Goal: Feedback & Contribution: Contribute content

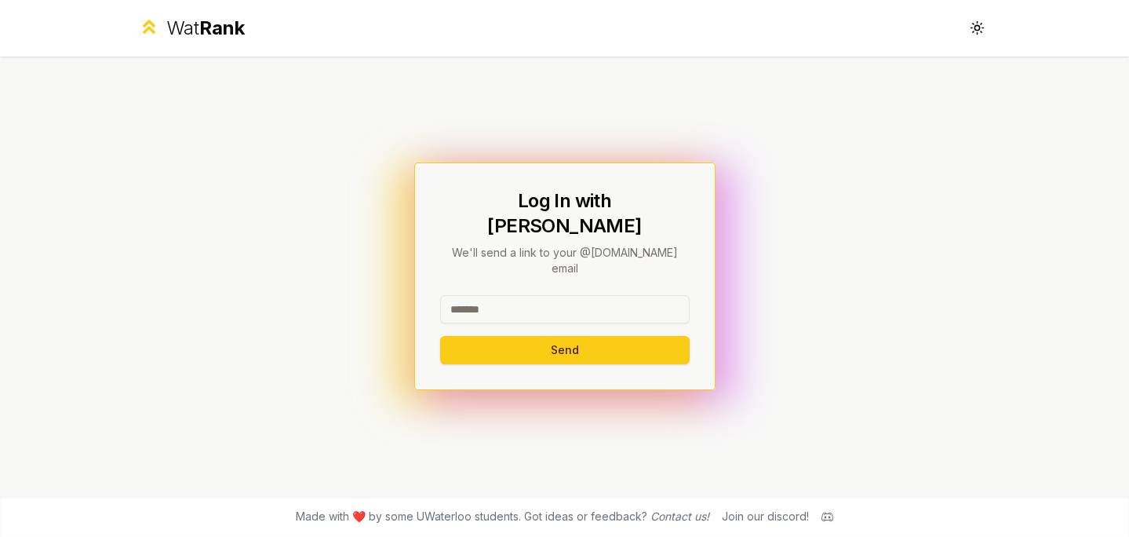
click at [455, 295] on input at bounding box center [565, 309] width 250 height 28
click at [497, 336] on button "Send" at bounding box center [565, 350] width 250 height 28
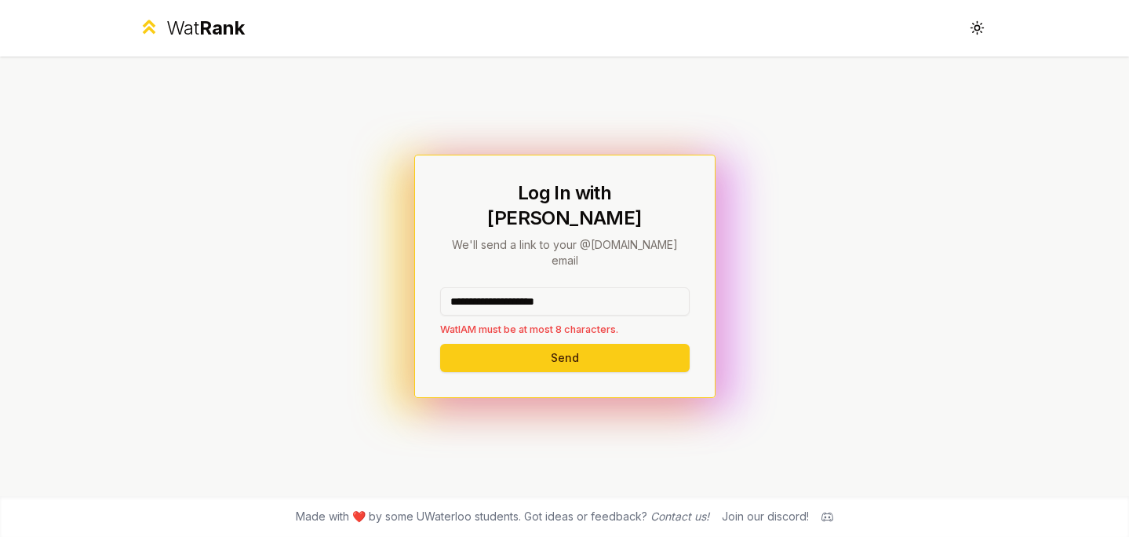
drag, startPoint x: 593, startPoint y: 281, endPoint x: 507, endPoint y: 277, distance: 86.4
click at [507, 287] on input "**********" at bounding box center [565, 301] width 250 height 28
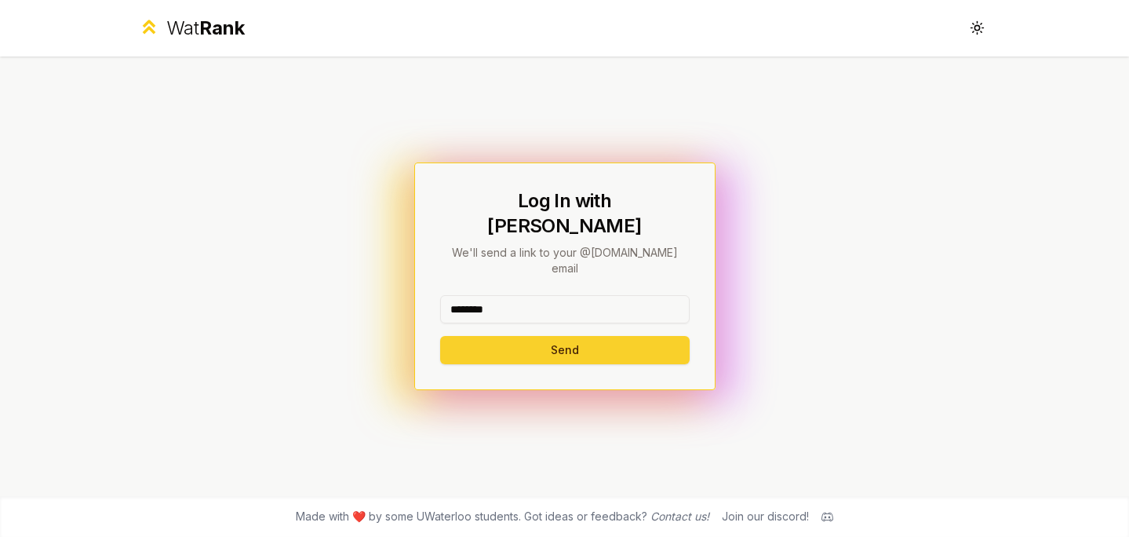
type input "********"
click at [487, 336] on button "Send" at bounding box center [565, 350] width 250 height 28
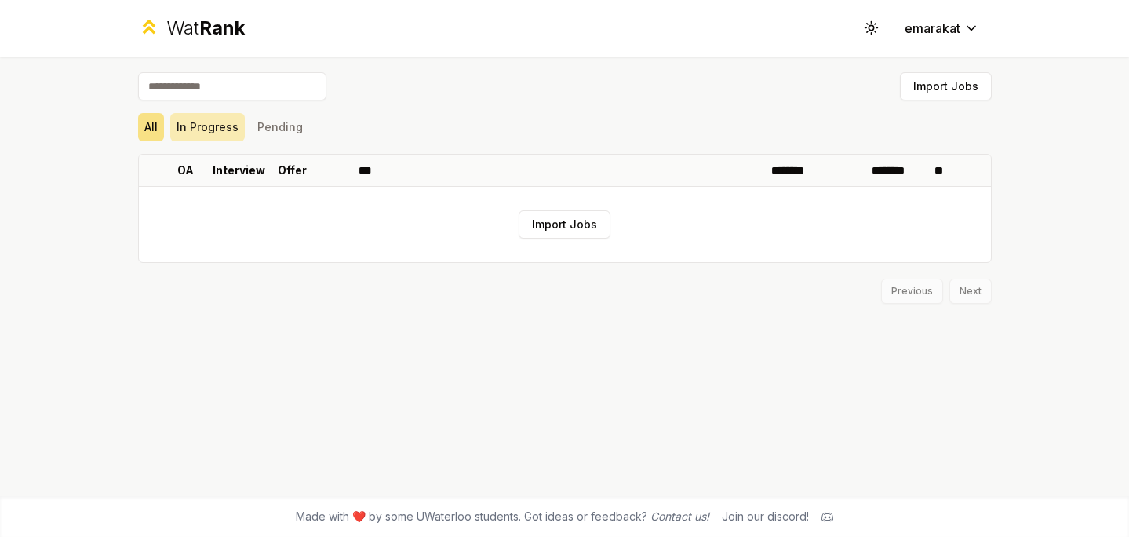
click at [204, 129] on button "In Progress" at bounding box center [207, 127] width 75 height 28
click at [265, 135] on button "Pending" at bounding box center [280, 127] width 58 height 28
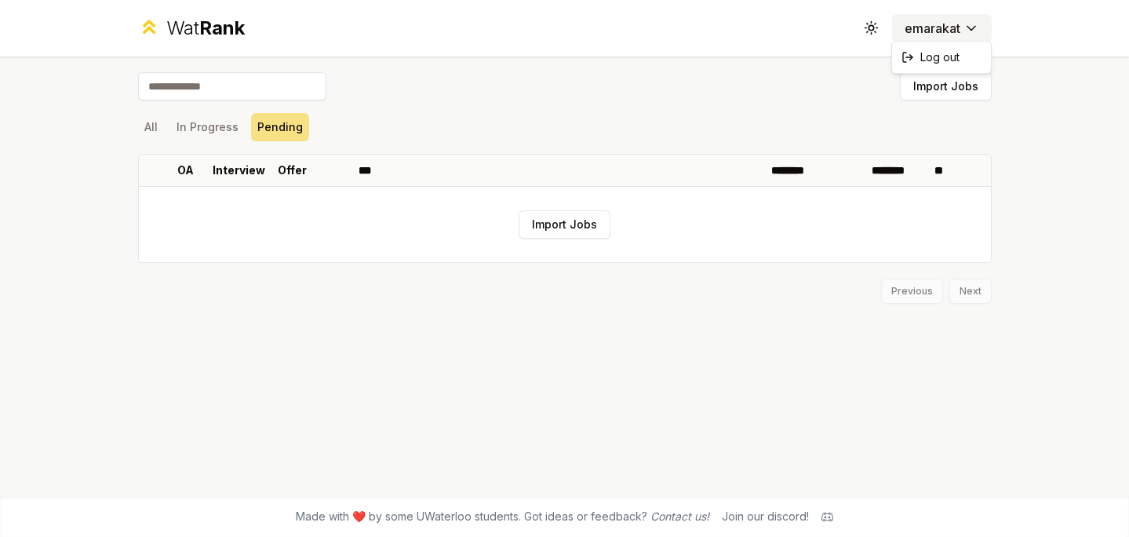
click at [917, 29] on html "Wat Rank Toggle theme emarakat Import Jobs All In Progress Pending OA Interview…" at bounding box center [564, 268] width 1129 height 537
click at [859, 24] on html "Wat Rank Toggle theme emarakat Import Jobs All In Progress Pending OA Interview…" at bounding box center [564, 268] width 1129 height 537
click at [866, 24] on icon at bounding box center [871, 27] width 15 height 15
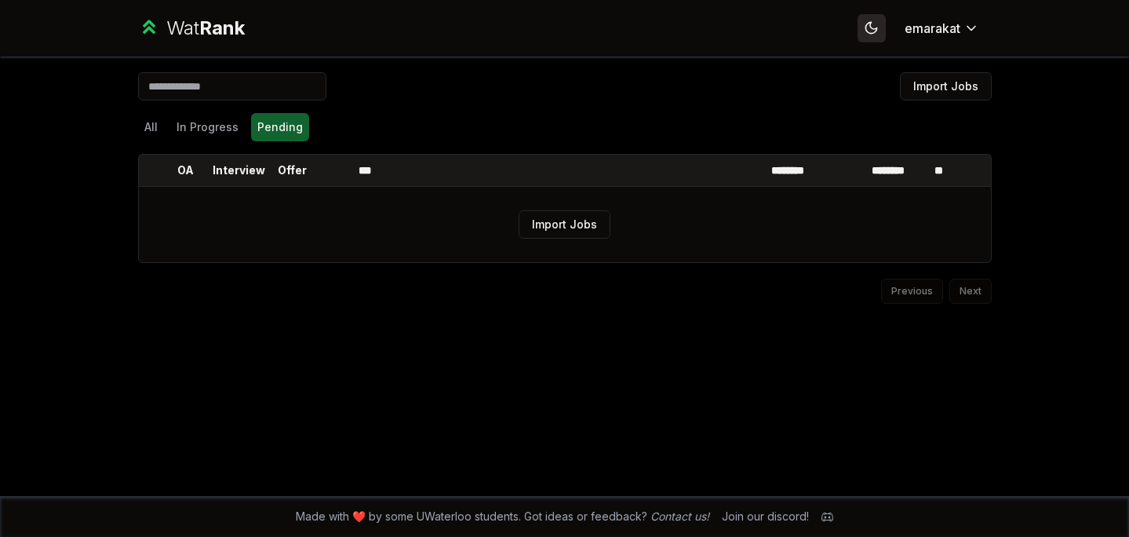
click at [866, 24] on icon at bounding box center [871, 27] width 15 height 15
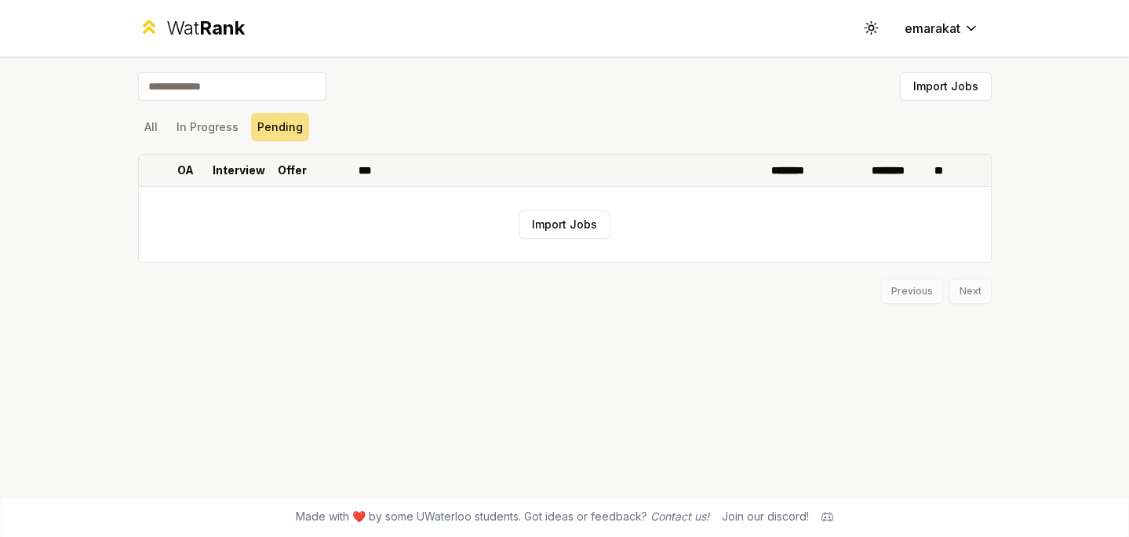
click at [352, 171] on th "***" at bounding box center [558, 170] width 413 height 31
click at [537, 224] on button "Import Jobs" at bounding box center [565, 224] width 92 height 28
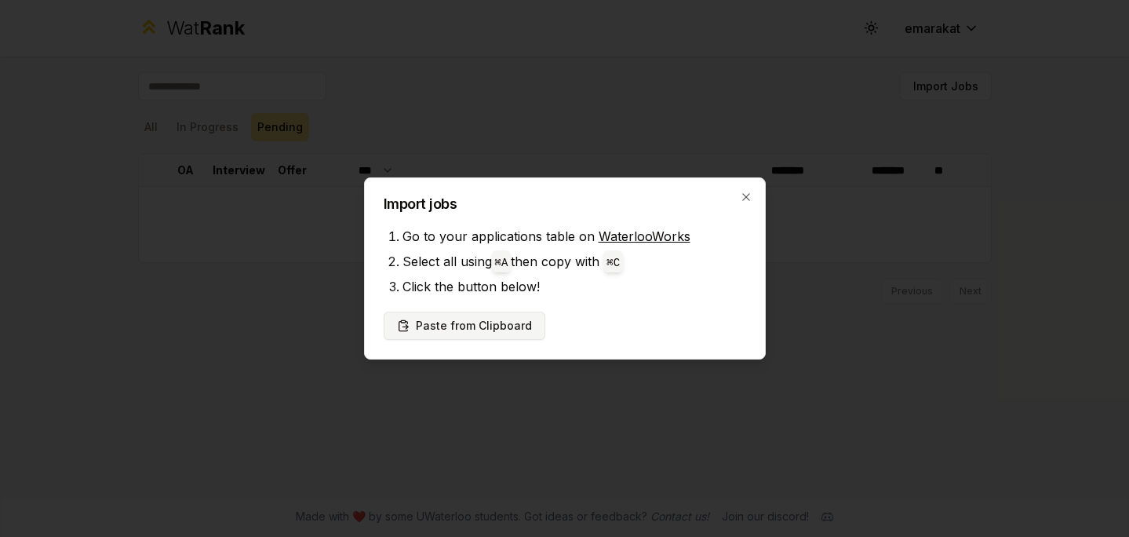
click at [529, 323] on button "Paste from Clipboard" at bounding box center [465, 326] width 162 height 28
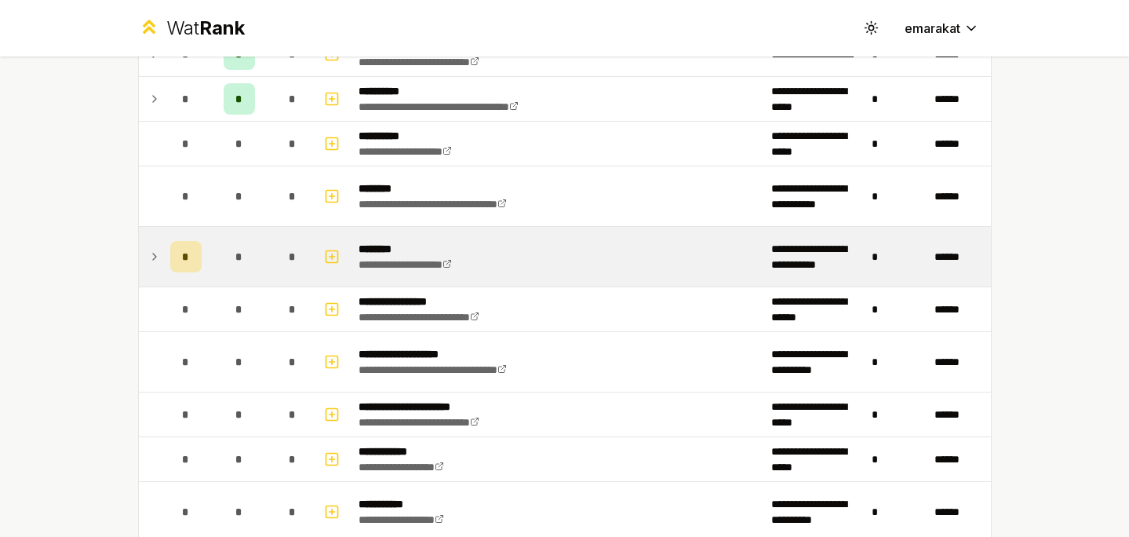
scroll to position [981, 0]
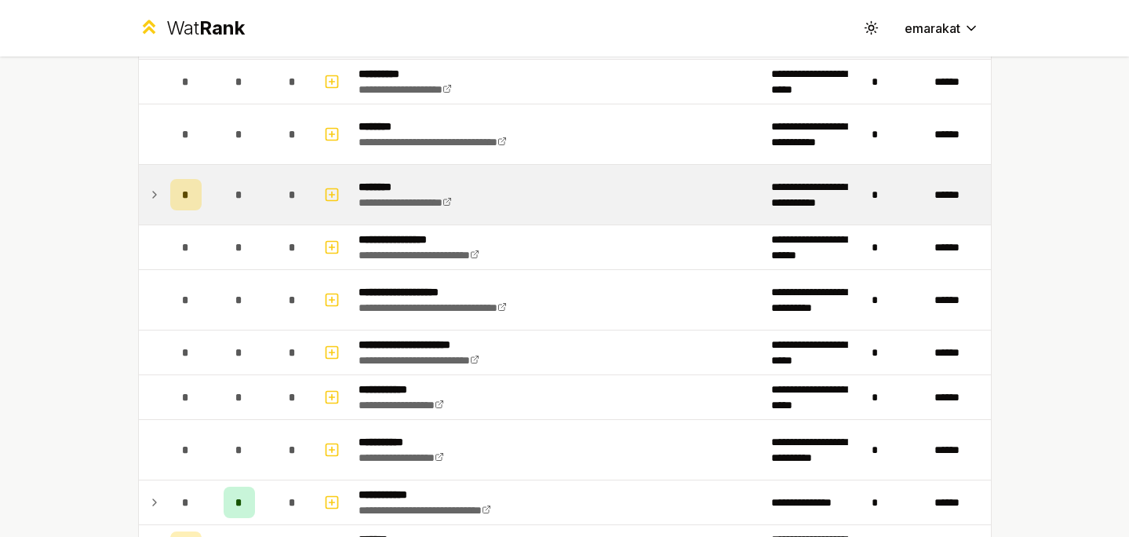
click at [174, 184] on div "*" at bounding box center [185, 194] width 31 height 31
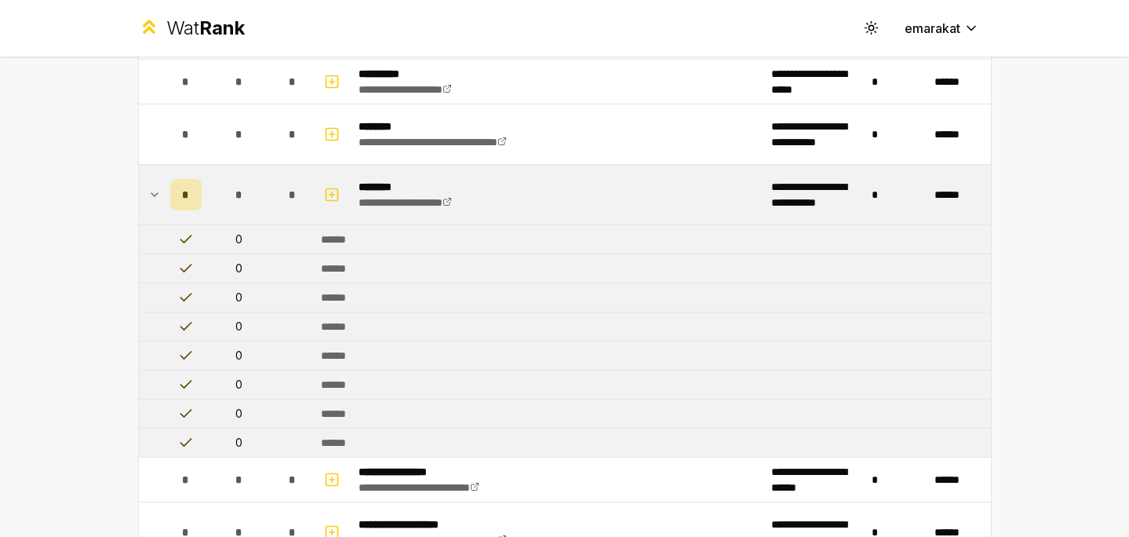
click at [222, 245] on td "0" at bounding box center [239, 239] width 63 height 28
click at [217, 316] on td "0" at bounding box center [239, 326] width 63 height 28
drag, startPoint x: 172, startPoint y: 321, endPoint x: 205, endPoint y: 339, distance: 37.6
click at [205, 339] on td at bounding box center [186, 326] width 44 height 28
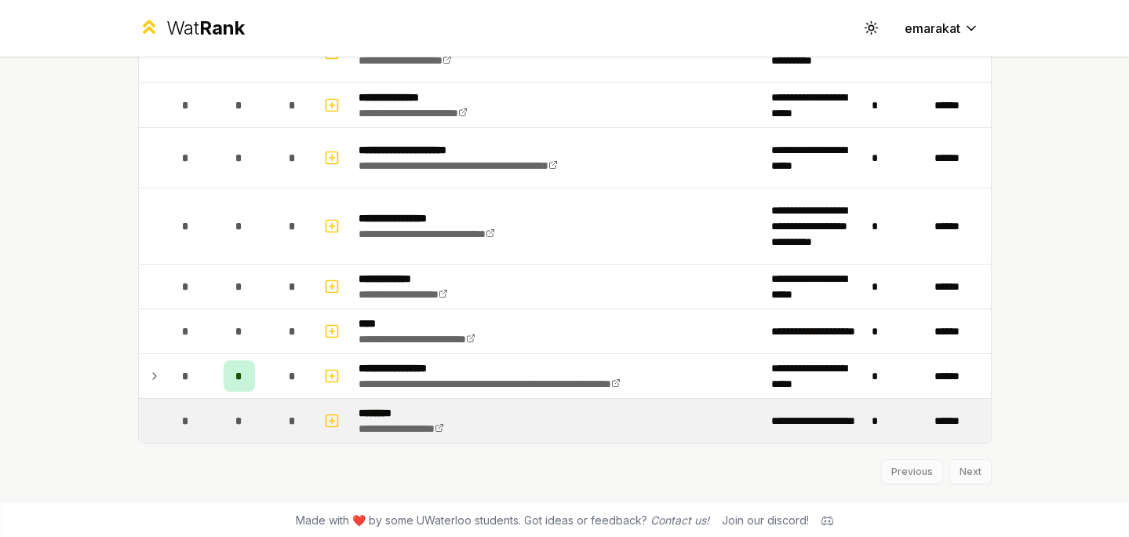
scroll to position [2138, 0]
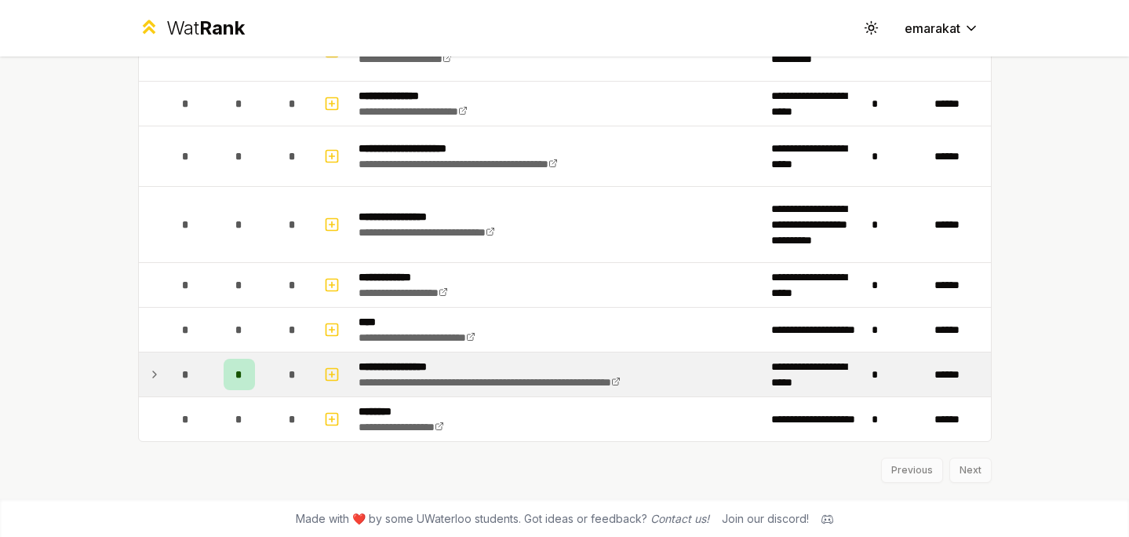
click at [155, 361] on td at bounding box center [151, 374] width 25 height 44
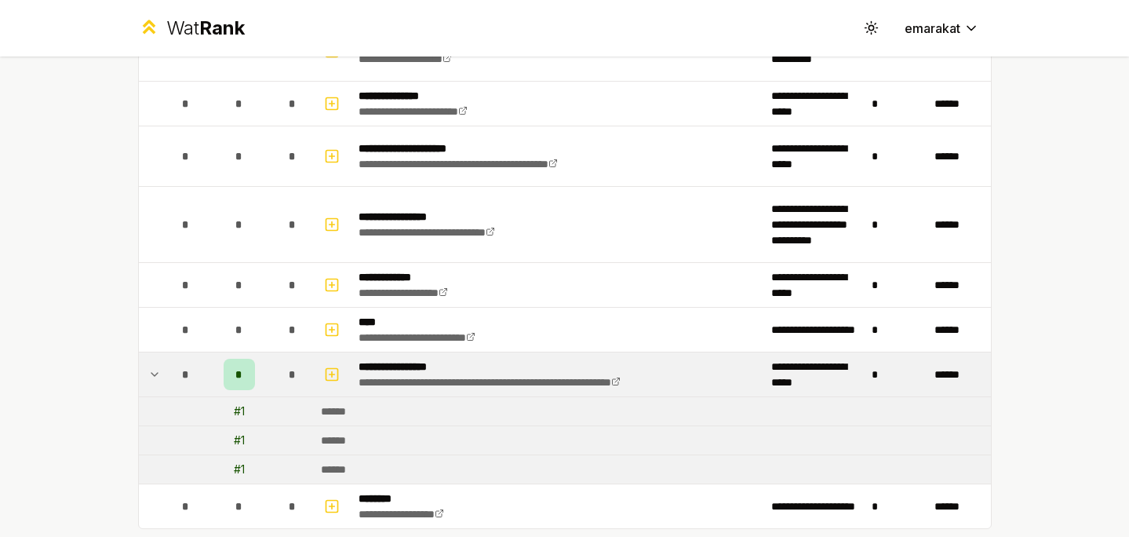
click at [155, 361] on td at bounding box center [151, 374] width 25 height 44
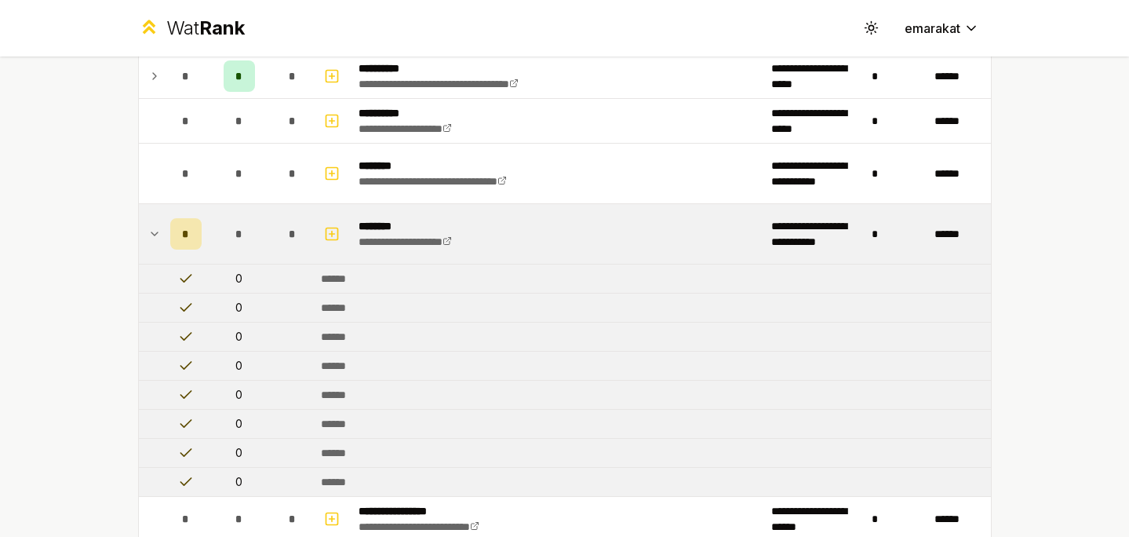
scroll to position [875, 0]
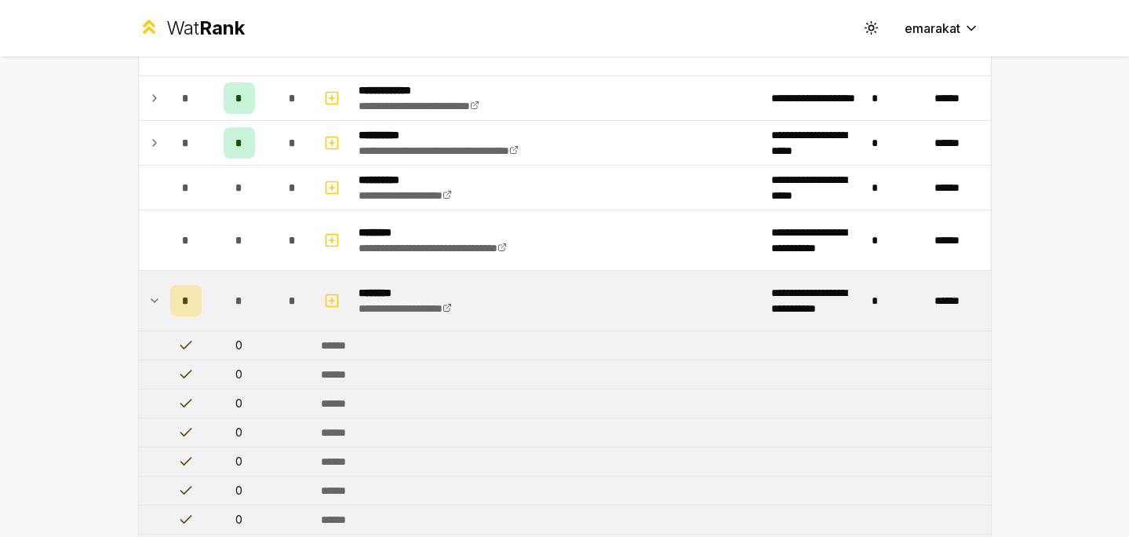
click at [162, 301] on td at bounding box center [151, 301] width 25 height 60
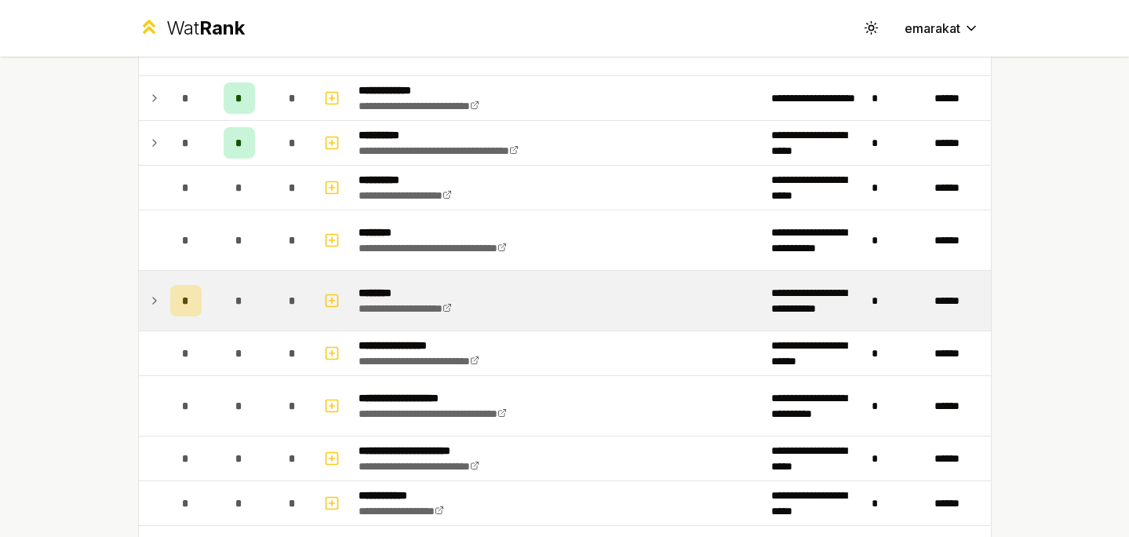
scroll to position [0, 0]
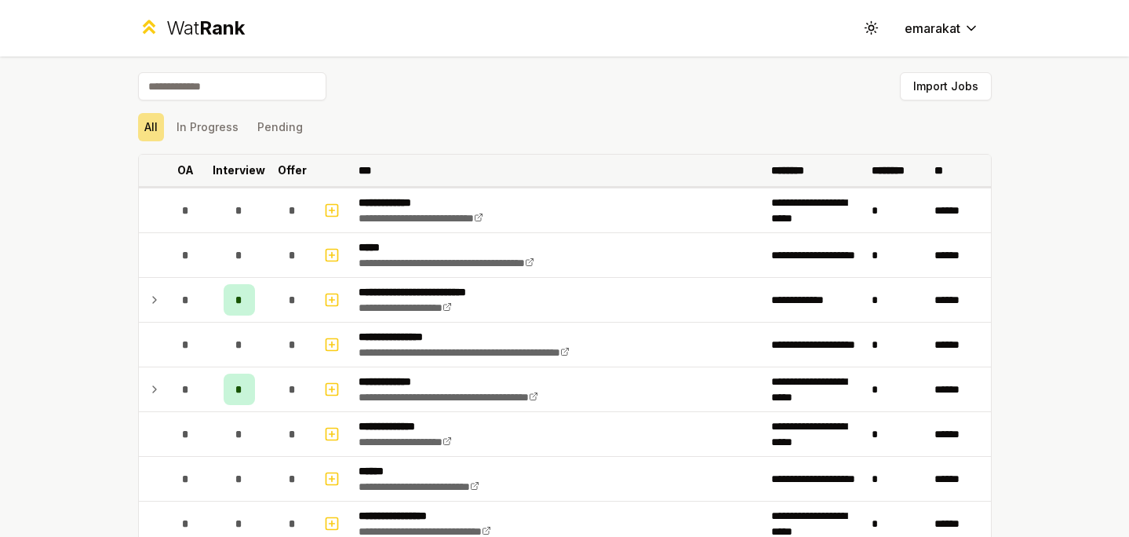
click at [282, 168] on p "Offer" at bounding box center [292, 170] width 29 height 16
click at [227, 170] on p "Interview" at bounding box center [239, 170] width 53 height 16
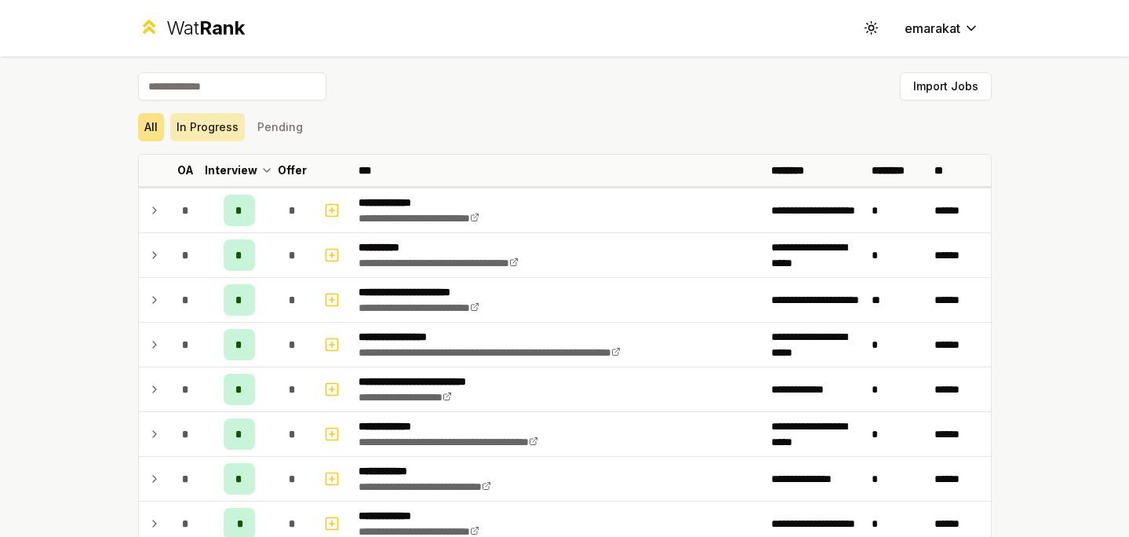
click at [211, 122] on button "In Progress" at bounding box center [207, 127] width 75 height 28
click at [277, 130] on button "Pending" at bounding box center [280, 127] width 58 height 28
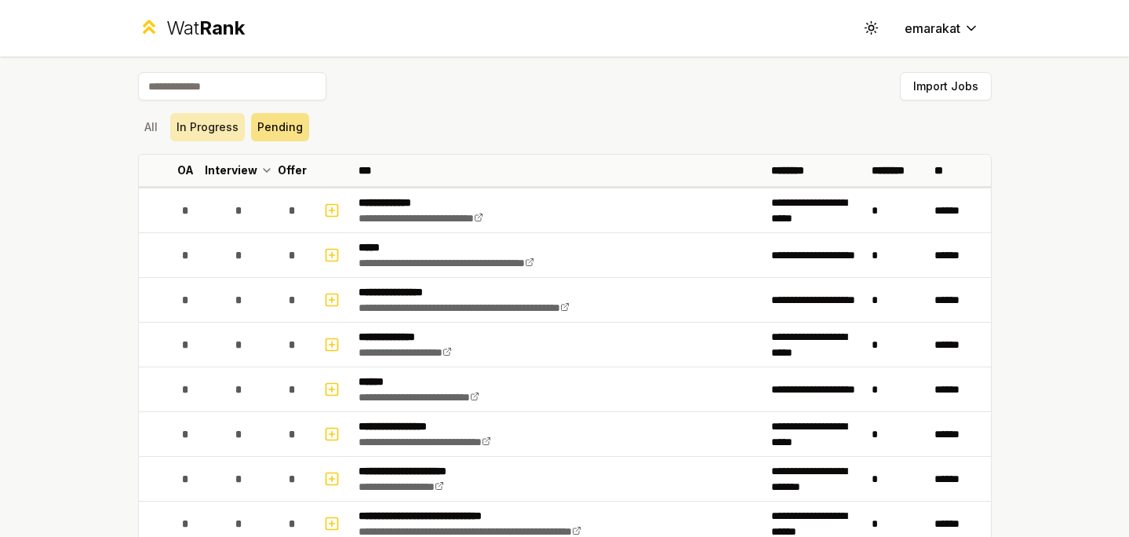
click at [213, 137] on button "In Progress" at bounding box center [207, 127] width 75 height 28
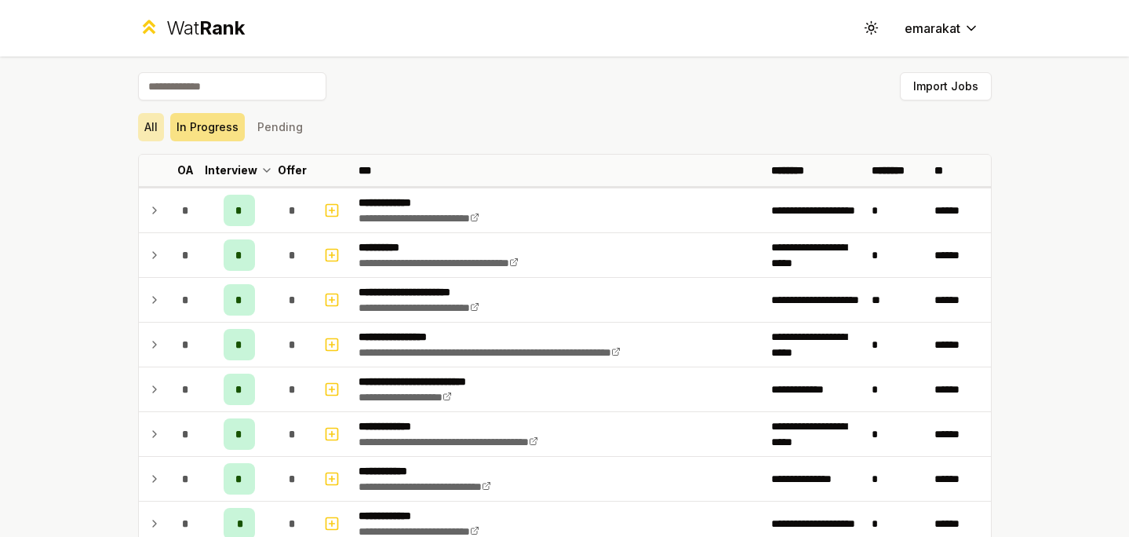
click at [155, 127] on button "All" at bounding box center [151, 127] width 26 height 28
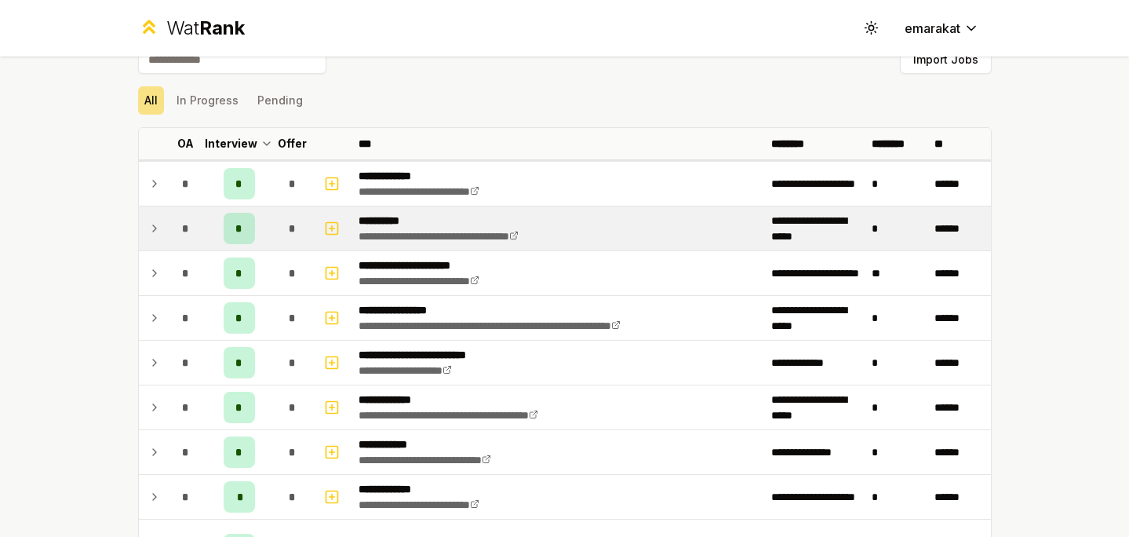
scroll to position [29, 0]
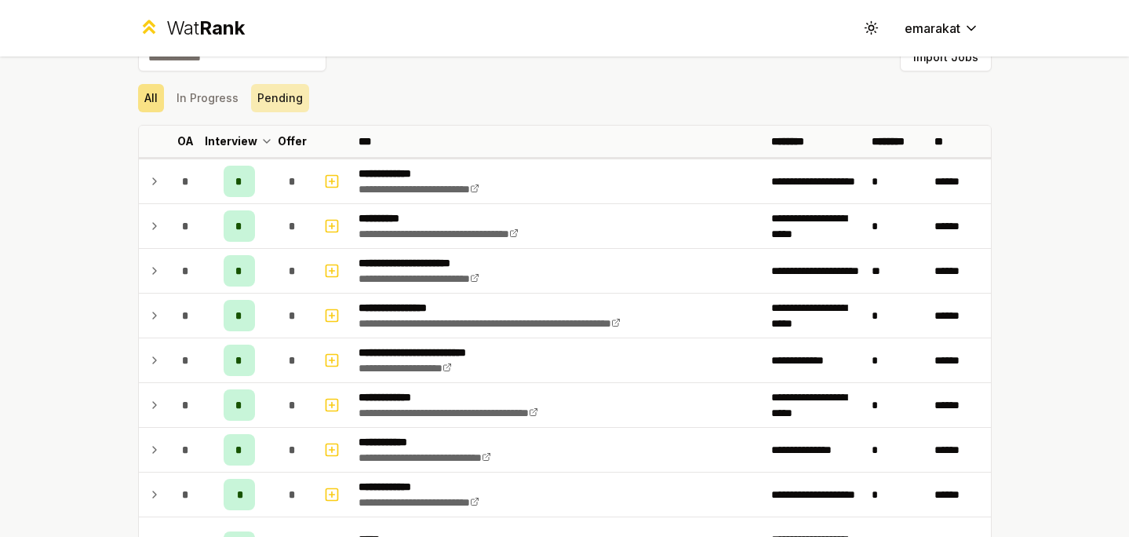
click at [259, 92] on button "Pending" at bounding box center [280, 98] width 58 height 28
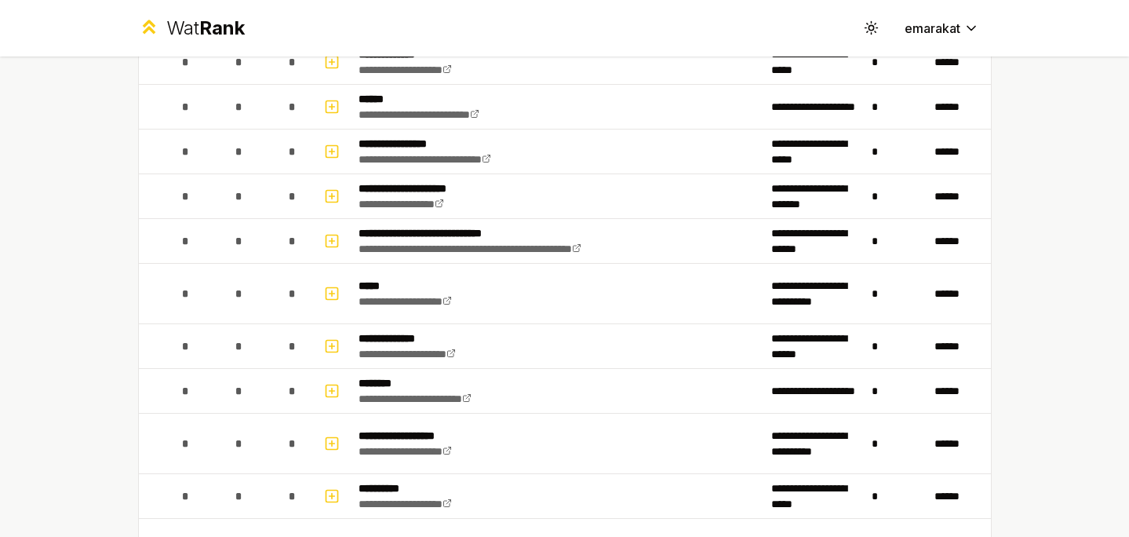
scroll to position [0, 0]
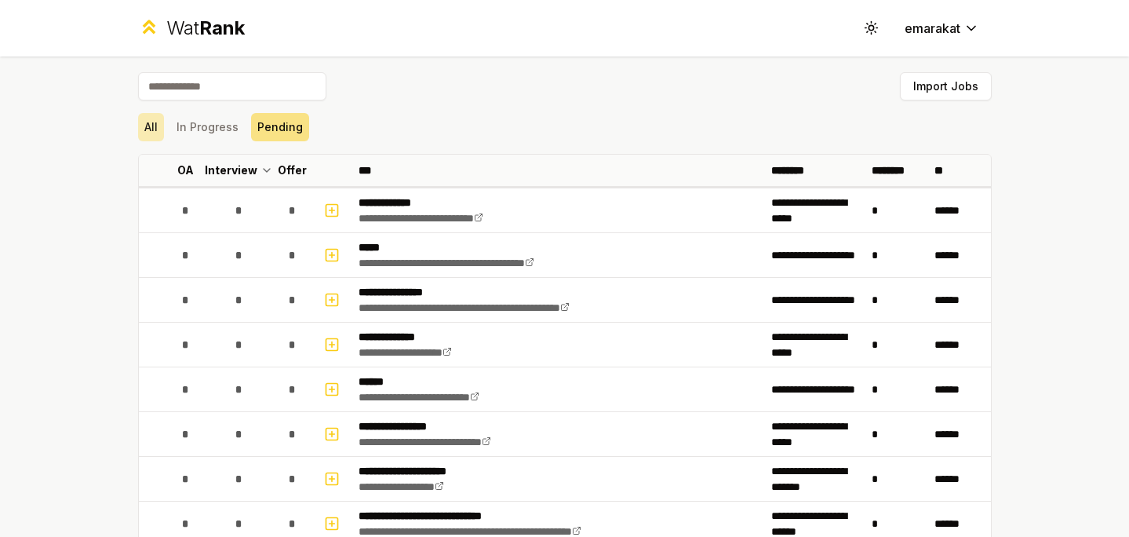
click at [142, 126] on button "All" at bounding box center [151, 127] width 26 height 28
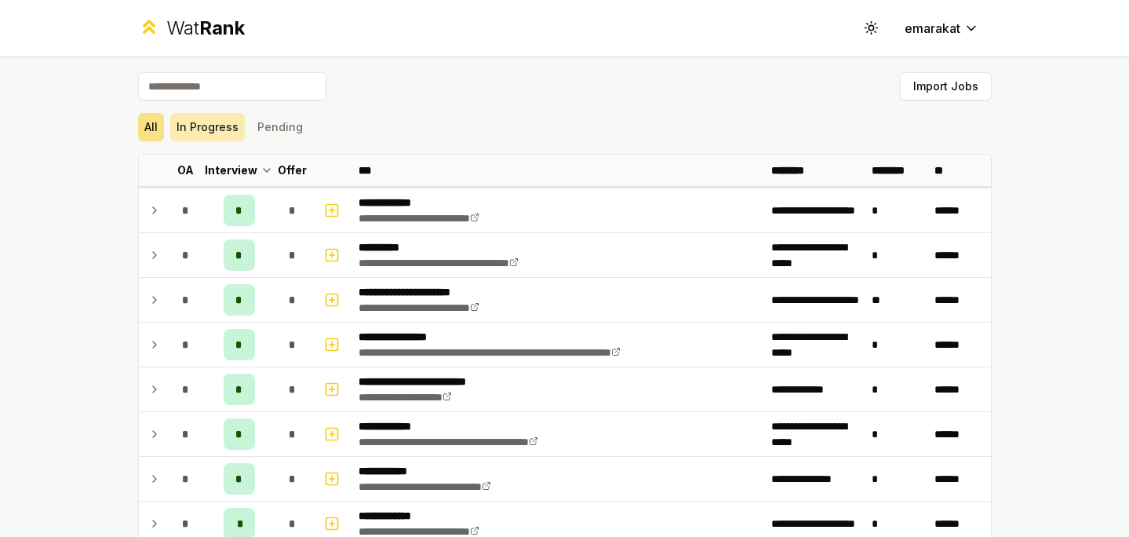
click at [210, 127] on button "In Progress" at bounding box center [207, 127] width 75 height 28
click at [269, 122] on button "Pending" at bounding box center [280, 127] width 58 height 28
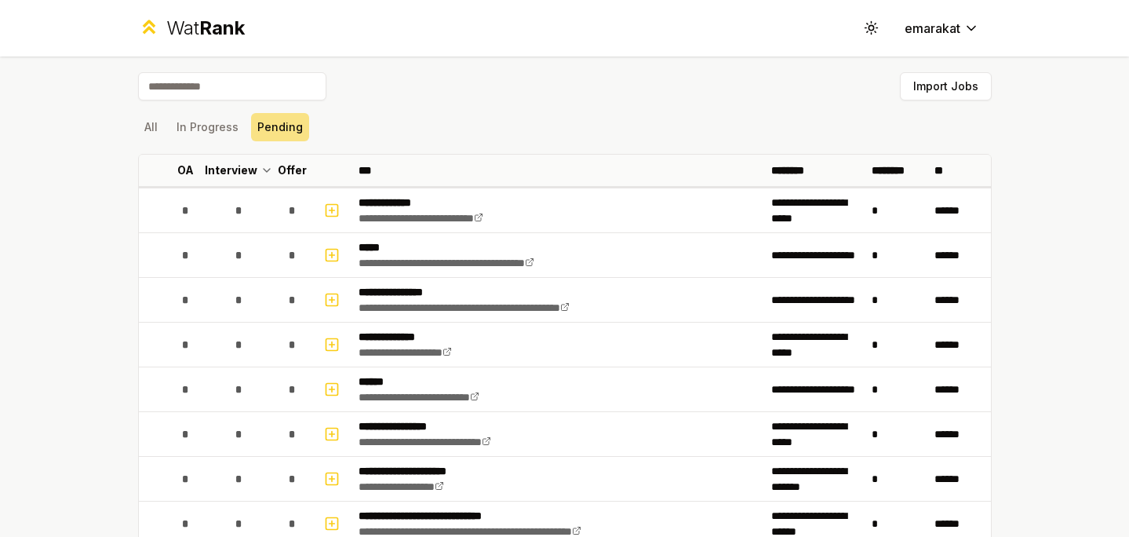
click at [225, 85] on input at bounding box center [232, 86] width 188 height 28
click at [217, 179] on th "Interview" at bounding box center [239, 170] width 63 height 31
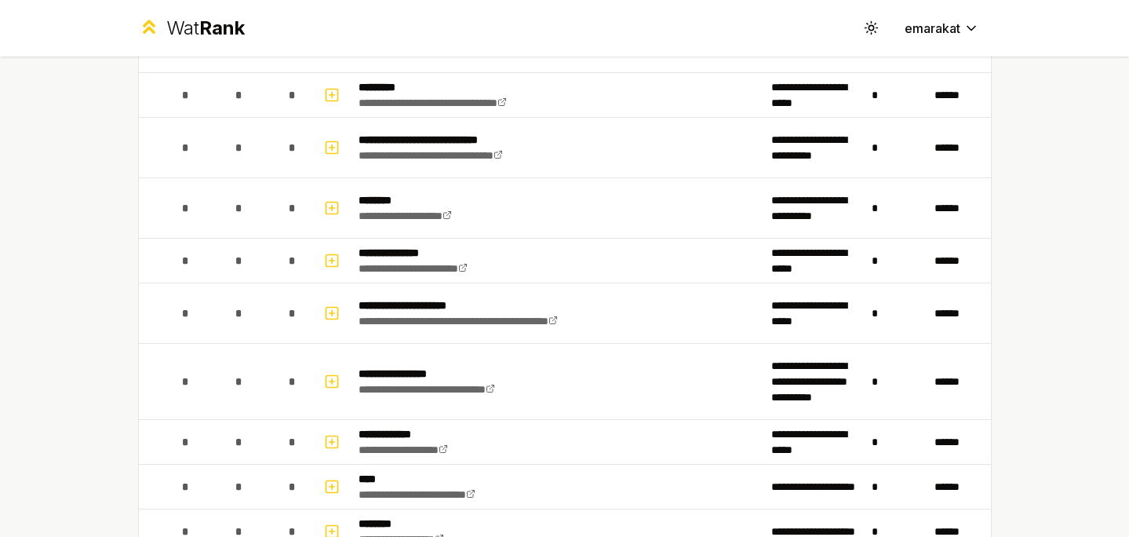
scroll to position [1199, 0]
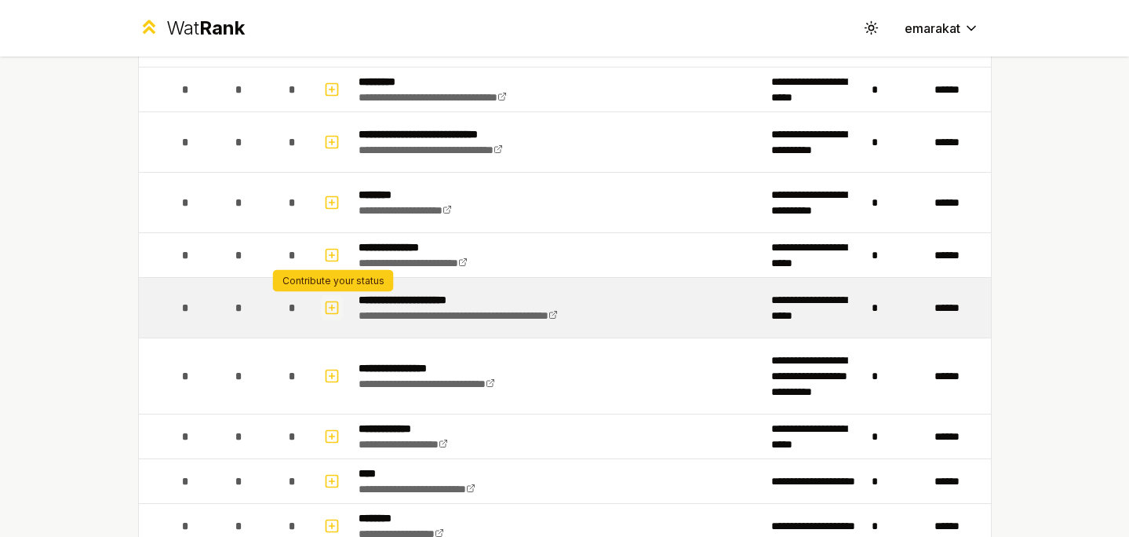
click at [327, 307] on icon "button" at bounding box center [332, 307] width 16 height 19
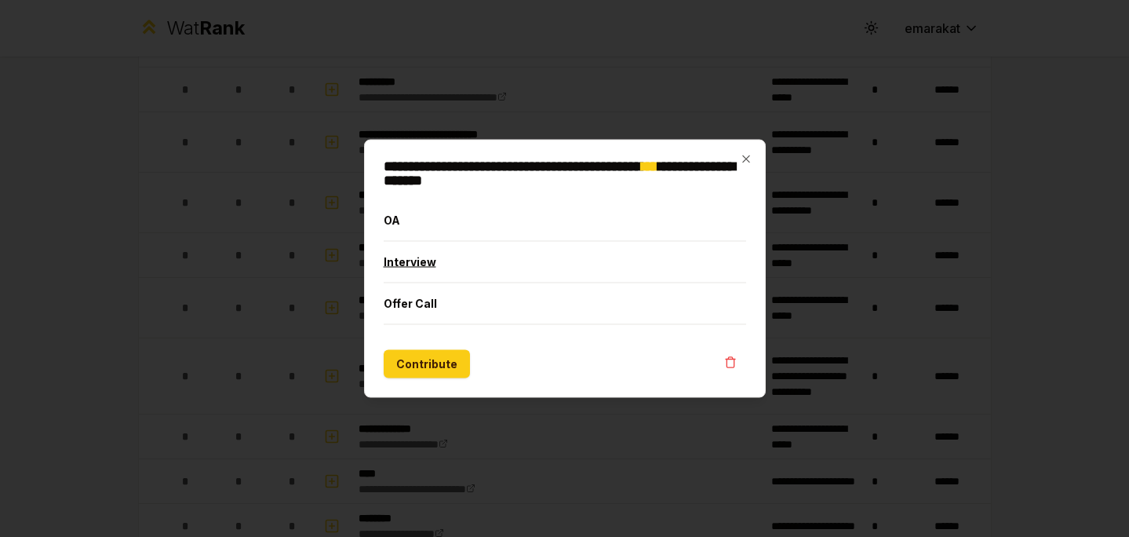
click at [385, 263] on button "Interview" at bounding box center [565, 262] width 363 height 41
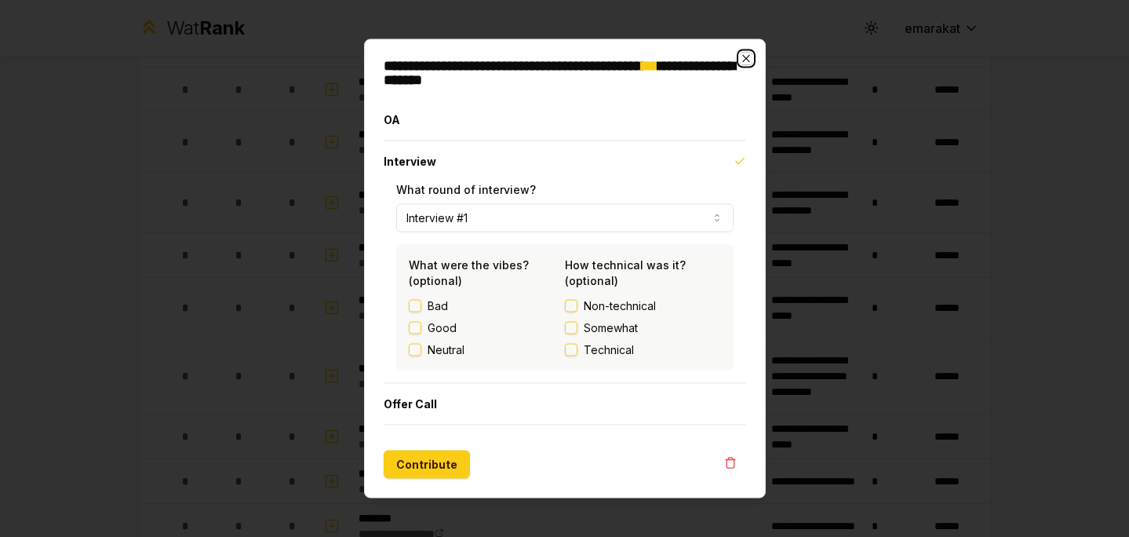
click at [741, 58] on icon "button" at bounding box center [746, 59] width 13 height 13
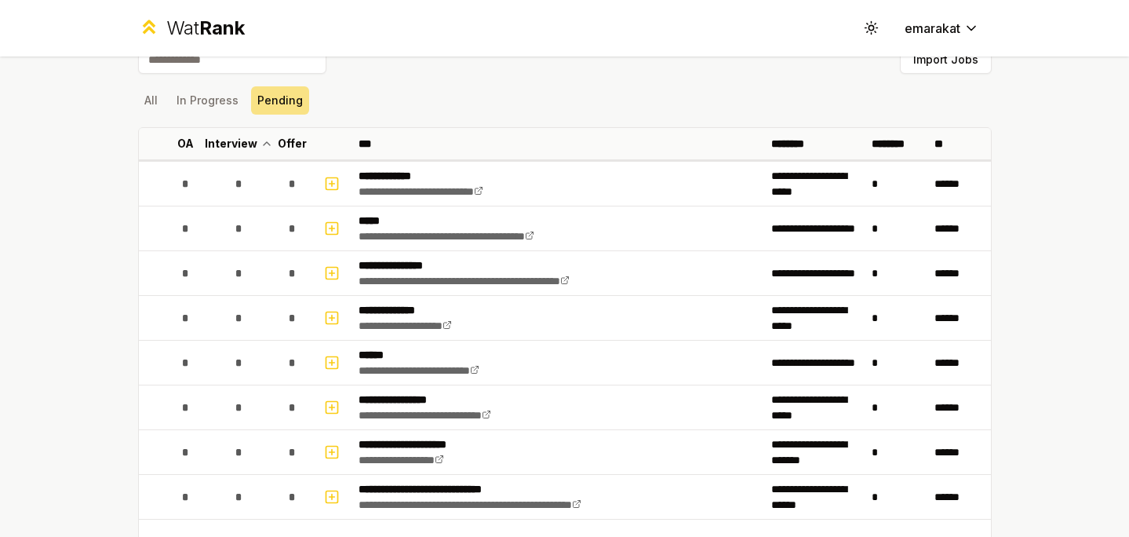
scroll to position [0, 0]
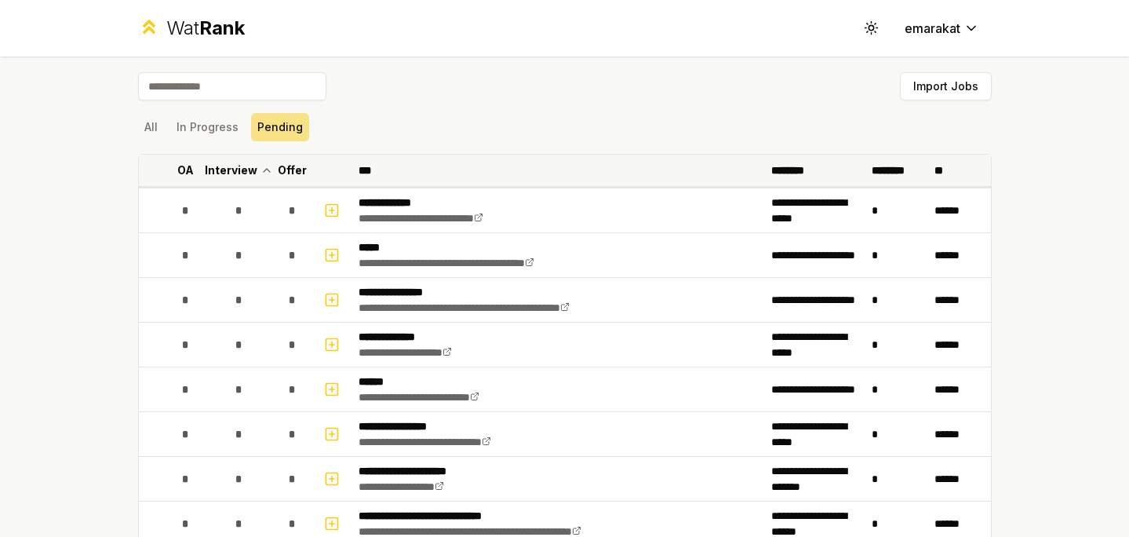
click at [291, 175] on p "Offer" at bounding box center [292, 170] width 29 height 16
click at [291, 175] on p "Offer" at bounding box center [284, 170] width 29 height 16
click at [249, 167] on p "Interview" at bounding box center [239, 170] width 53 height 16
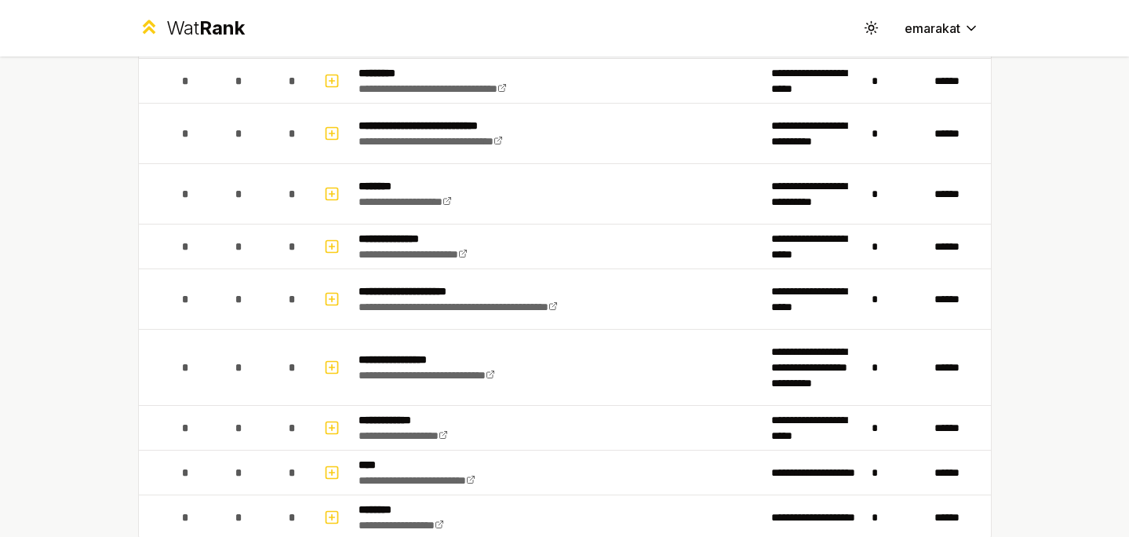
scroll to position [1308, 0]
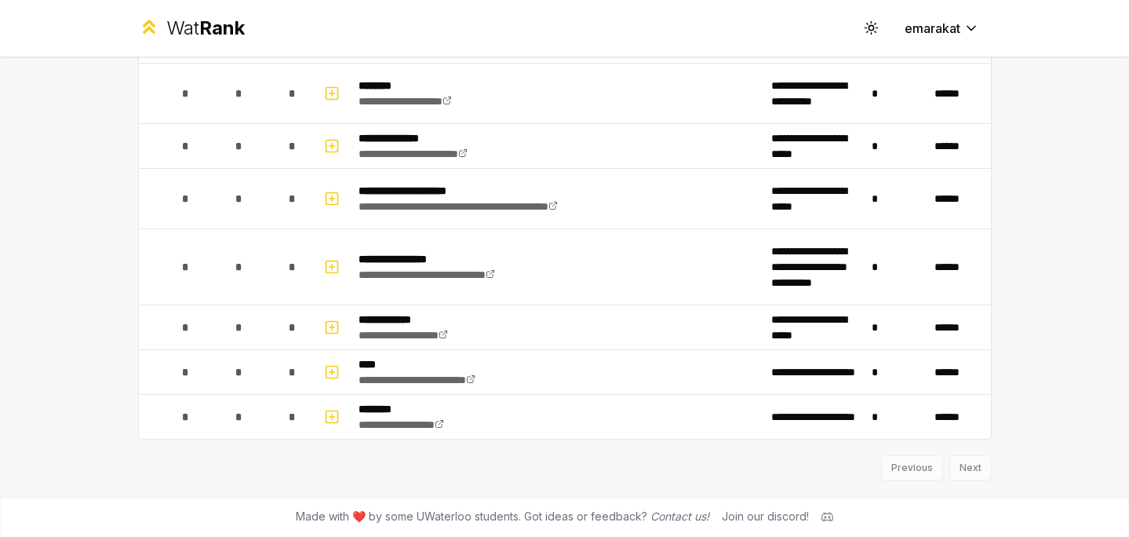
click at [986, 468] on div "Previous Next" at bounding box center [565, 459] width 854 height 41
click at [954, 469] on div "Previous Next" at bounding box center [565, 459] width 854 height 41
click at [910, 469] on div "Previous Next" at bounding box center [565, 459] width 854 height 41
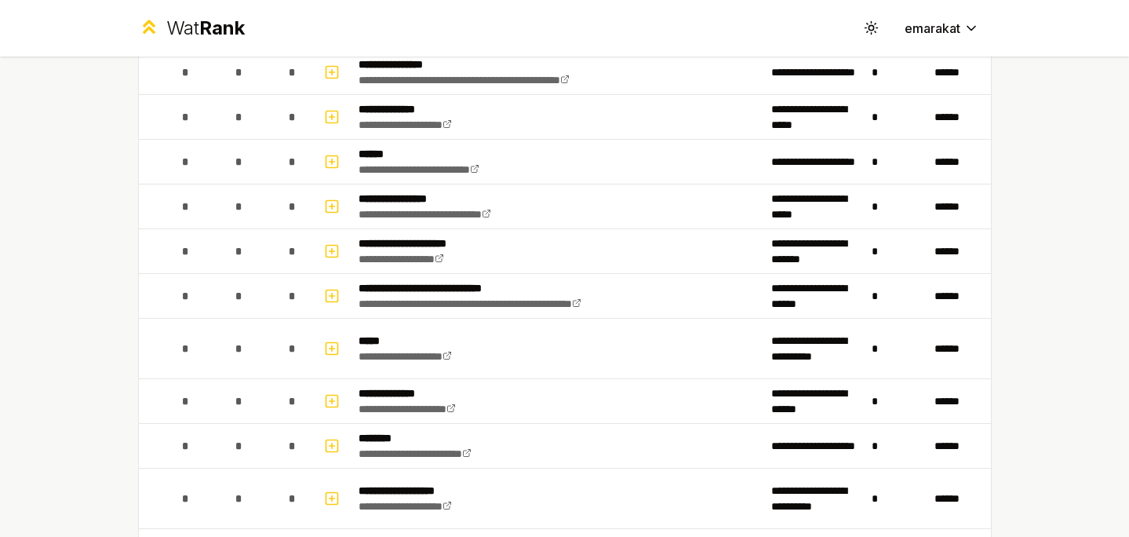
scroll to position [0, 0]
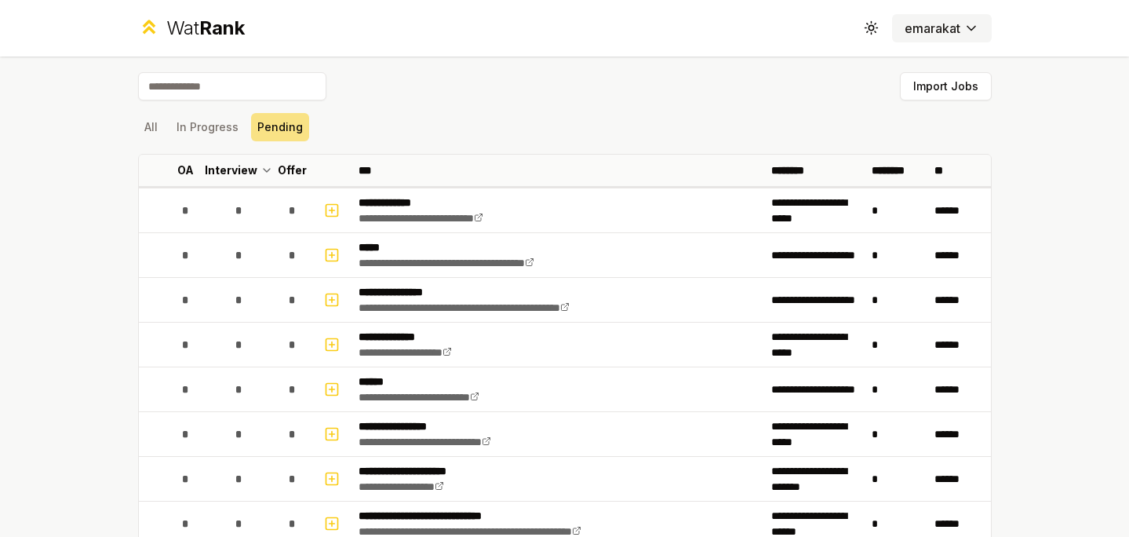
click at [941, 33] on html "**********" at bounding box center [564, 268] width 1129 height 537
click at [870, 28] on html "**********" at bounding box center [564, 268] width 1129 height 537
click at [194, 136] on button "In Progress" at bounding box center [207, 127] width 75 height 28
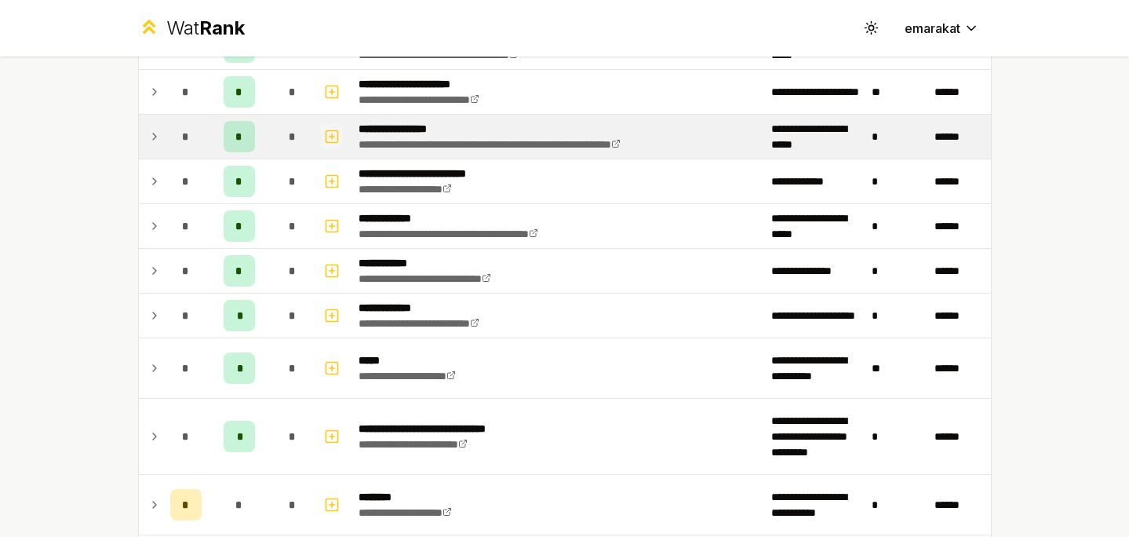
scroll to position [348, 0]
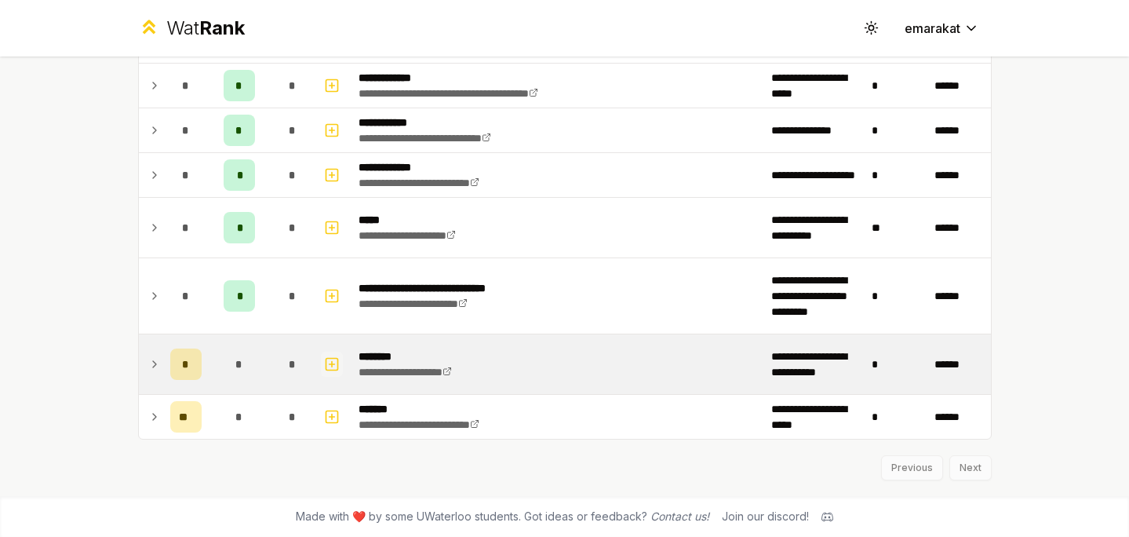
click at [330, 368] on icon "button" at bounding box center [332, 364] width 16 height 19
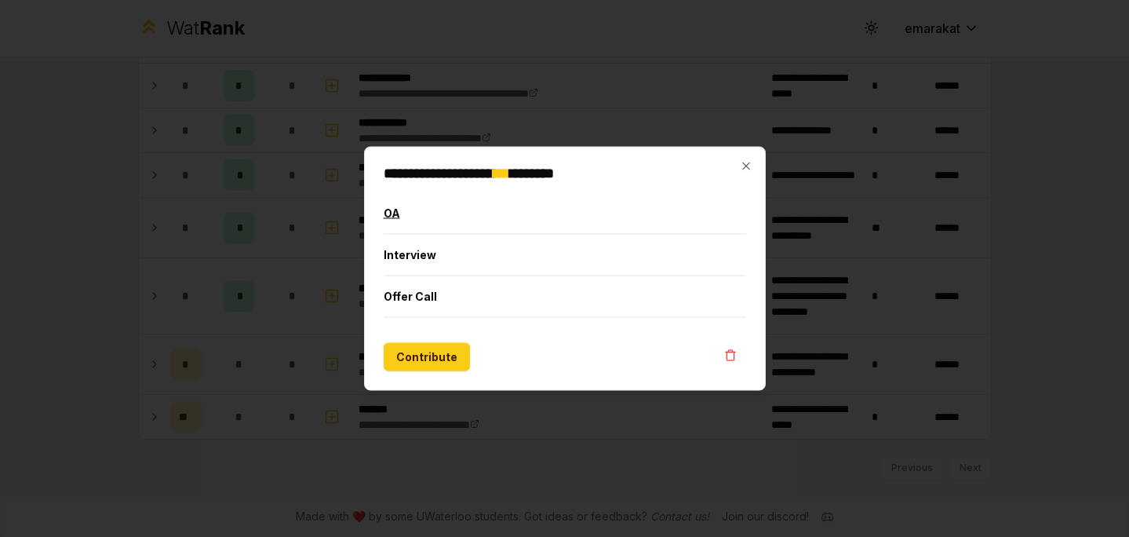
click at [389, 214] on button "OA" at bounding box center [565, 213] width 363 height 41
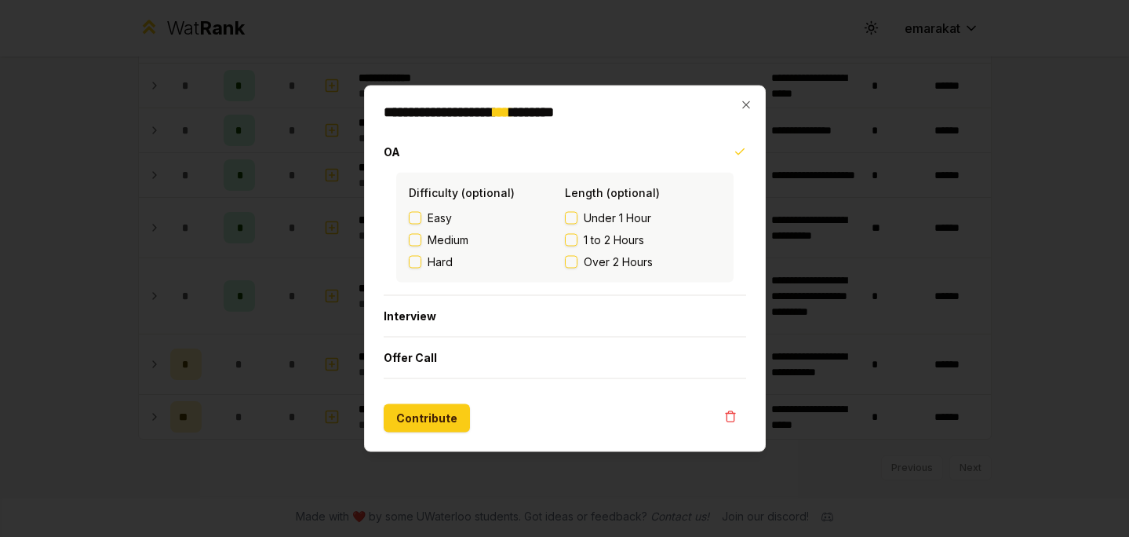
click at [563, 264] on label "Hard" at bounding box center [487, 262] width 156 height 16
click at [421, 264] on button "Hard" at bounding box center [415, 262] width 13 height 13
click at [576, 266] on button "Over 2 Hours" at bounding box center [571, 262] width 13 height 13
click at [574, 263] on button "Over 2 Hours" at bounding box center [571, 262] width 13 height 13
click at [411, 268] on label "Hard" at bounding box center [487, 262] width 156 height 16
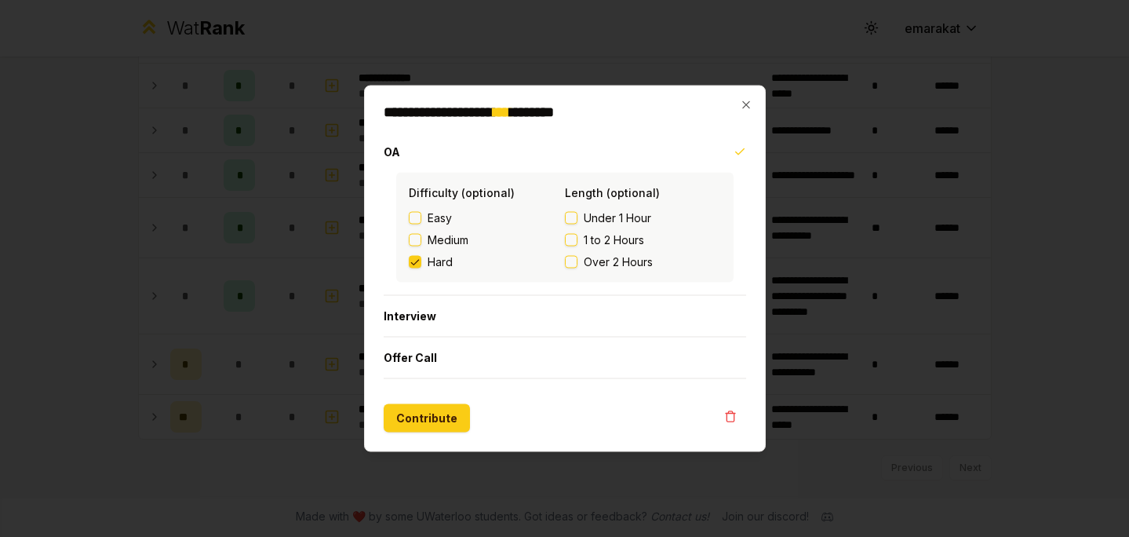
click at [411, 268] on button "Hard" at bounding box center [415, 262] width 13 height 13
click at [746, 107] on icon "button" at bounding box center [746, 105] width 13 height 13
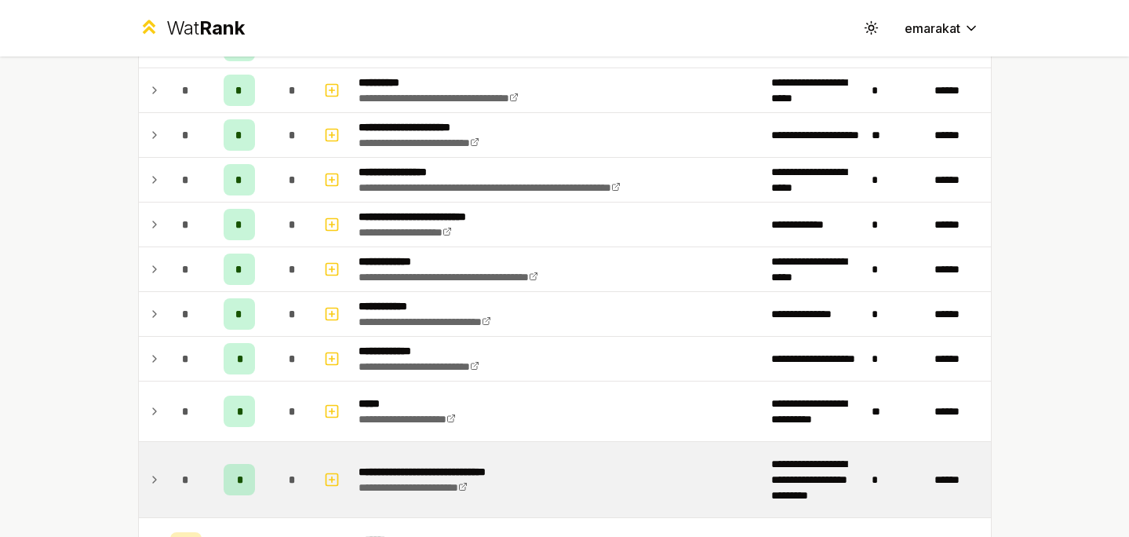
scroll to position [203, 0]
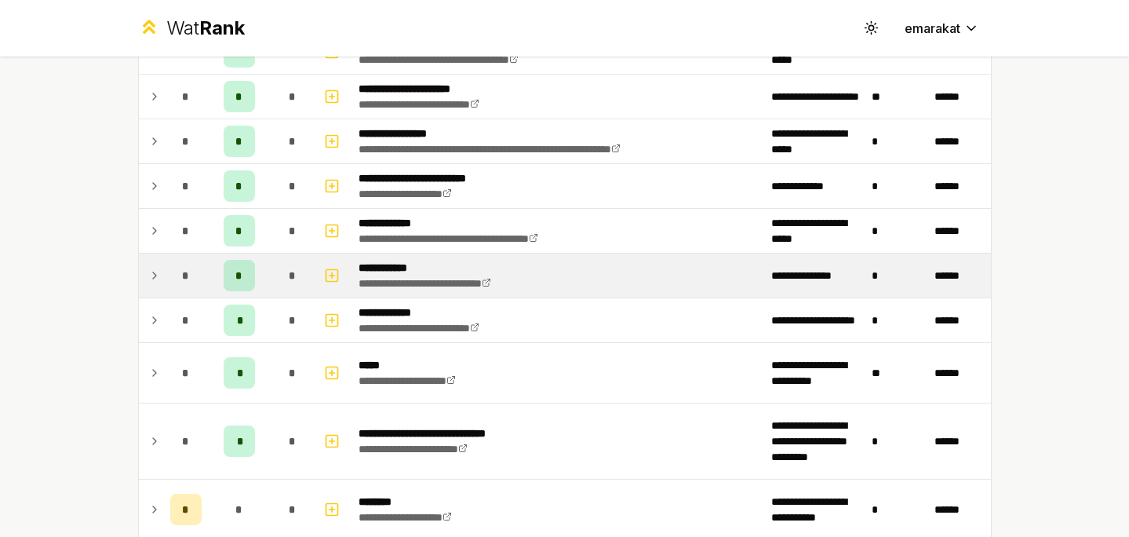
click at [243, 279] on div "*" at bounding box center [239, 275] width 31 height 31
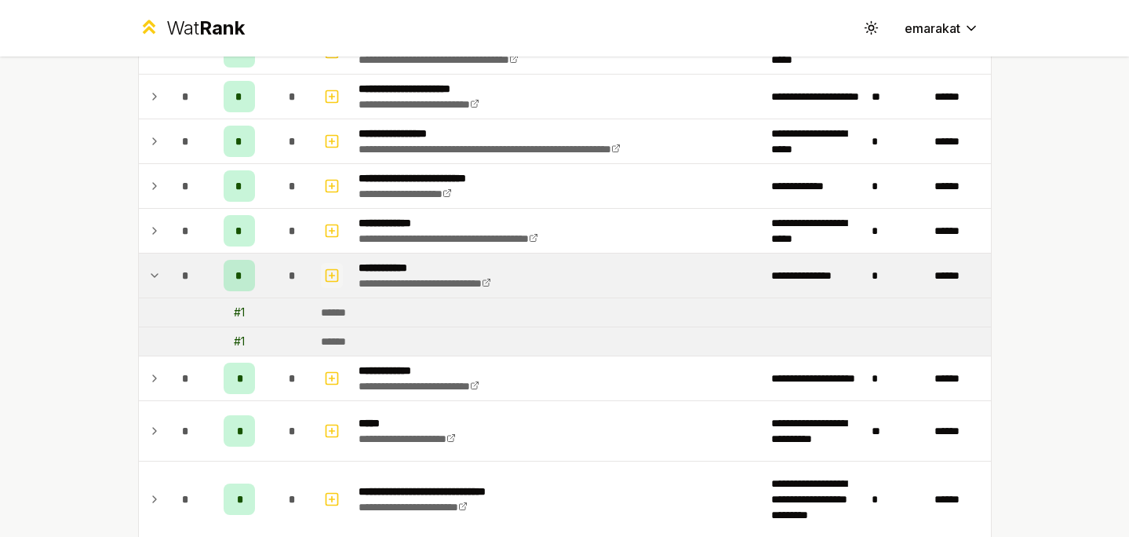
click at [324, 282] on icon "button" at bounding box center [332, 275] width 16 height 19
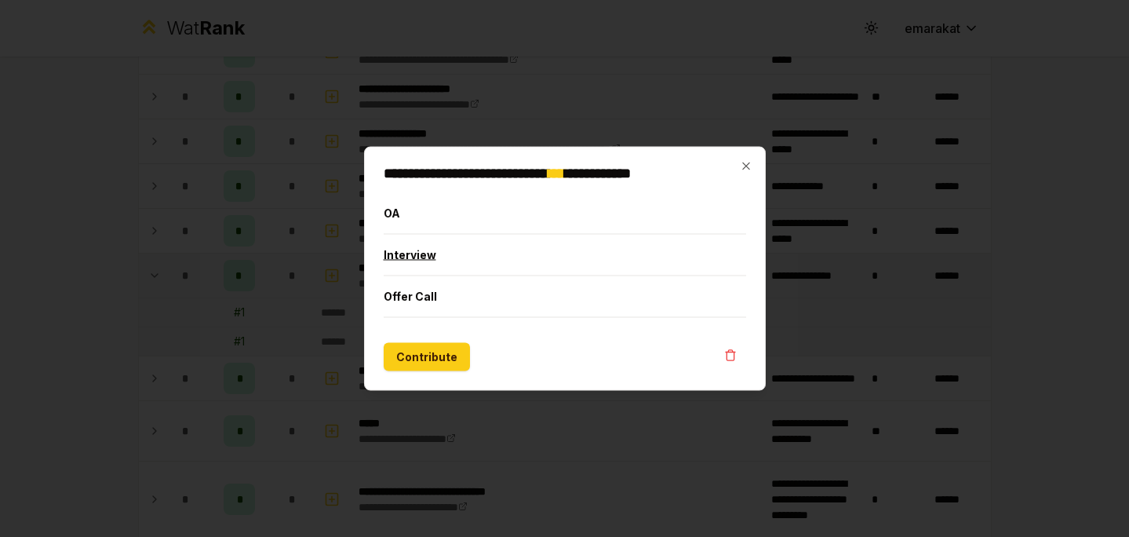
click at [391, 262] on button "Interview" at bounding box center [565, 255] width 363 height 41
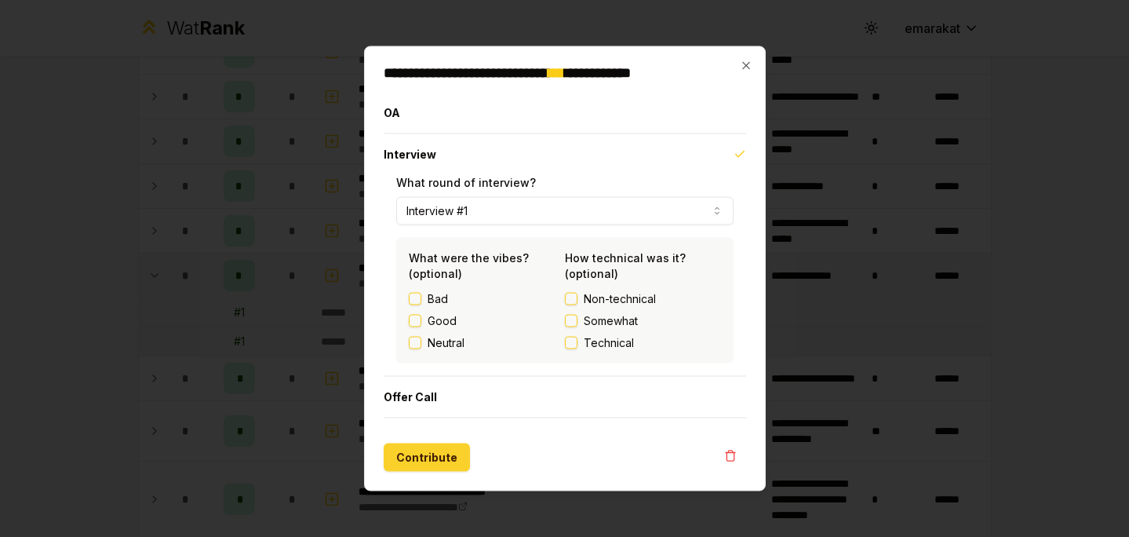
click at [401, 465] on button "Contribute" at bounding box center [427, 457] width 86 height 28
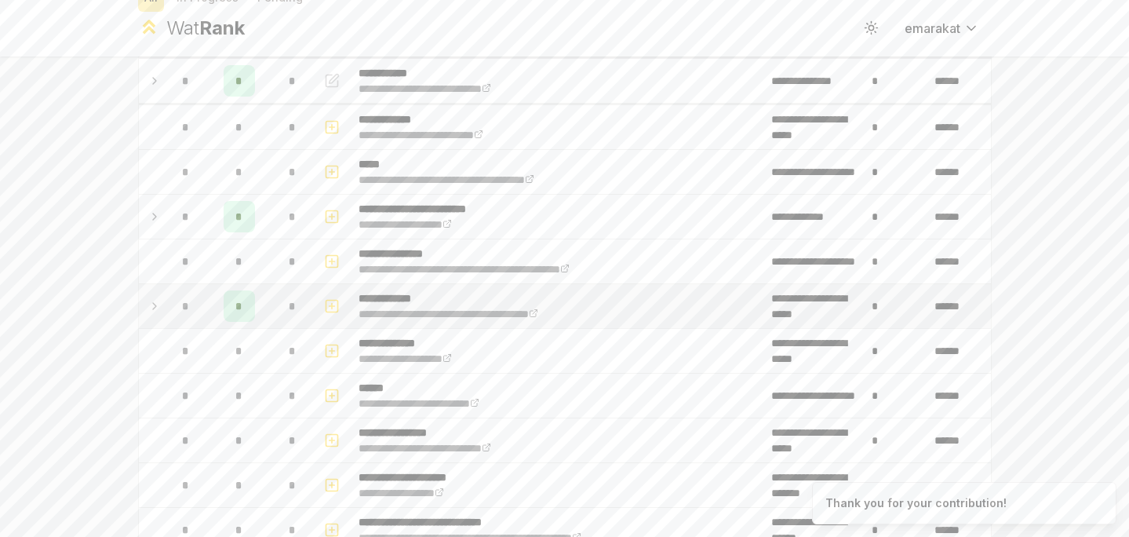
scroll to position [142, 0]
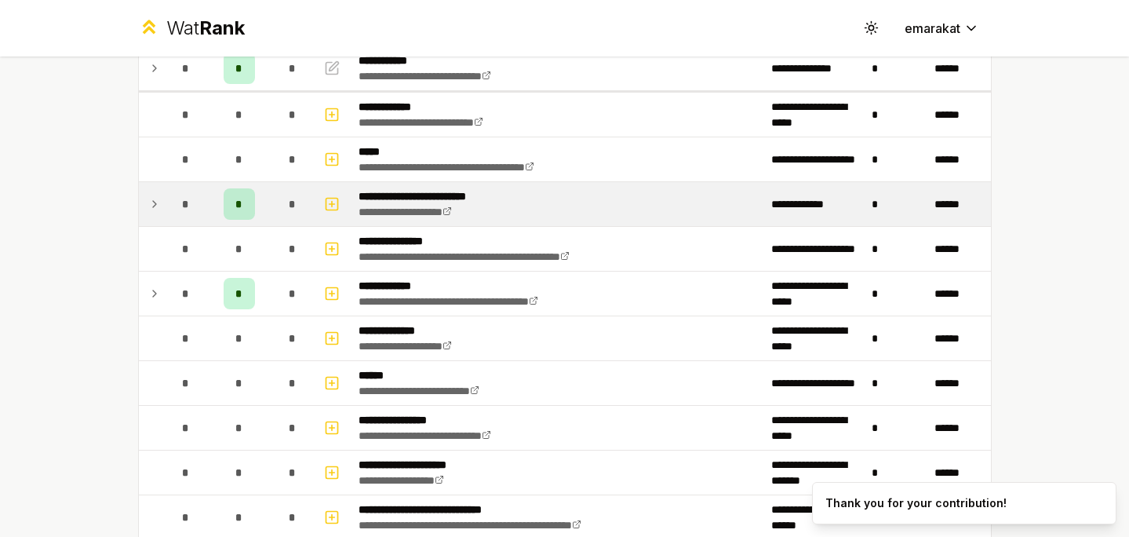
click at [156, 205] on icon at bounding box center [154, 204] width 13 height 19
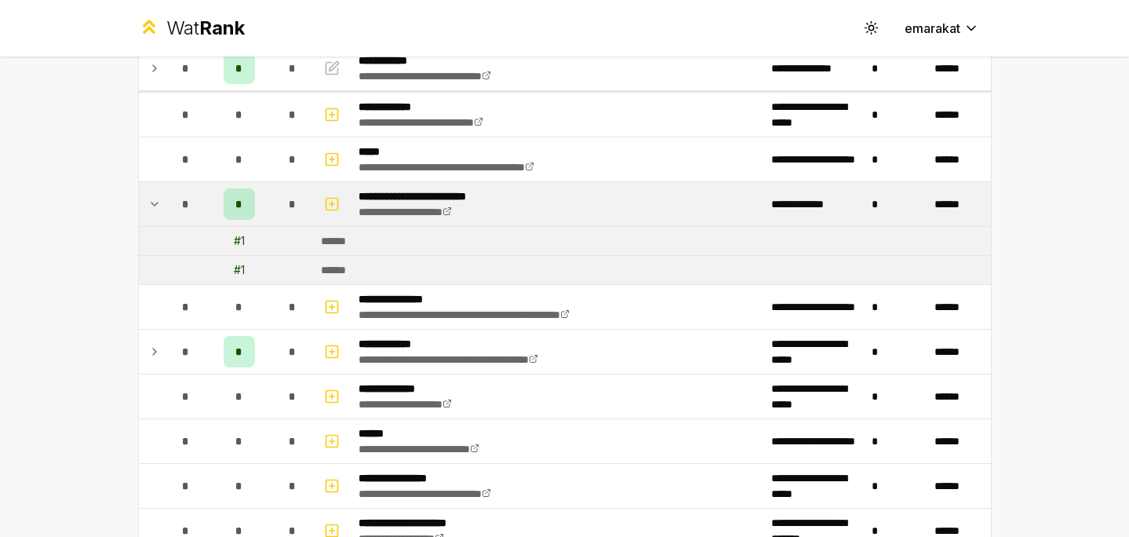
click at [155, 206] on icon at bounding box center [154, 204] width 13 height 19
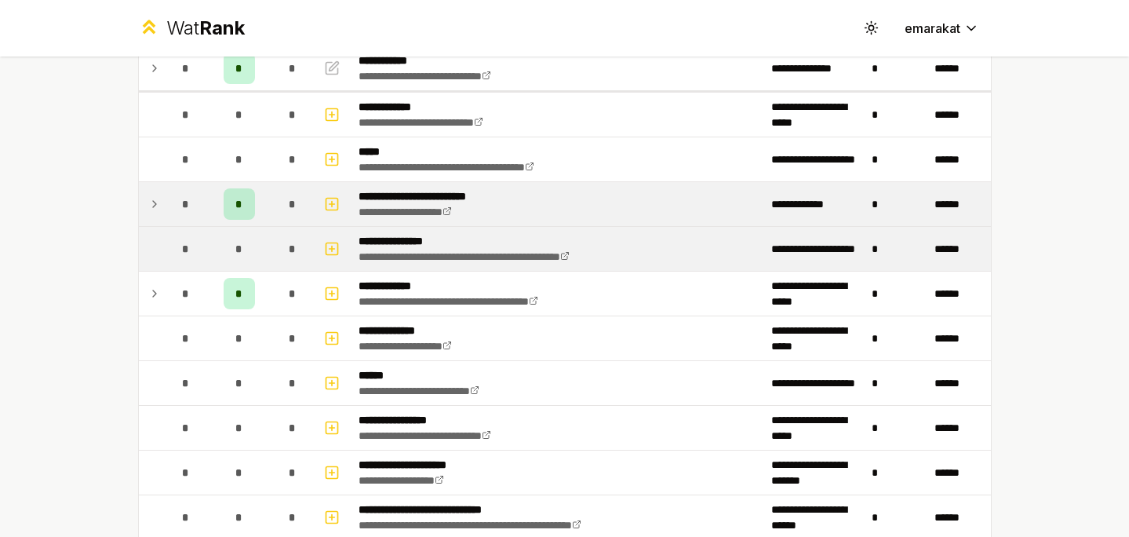
scroll to position [0, 0]
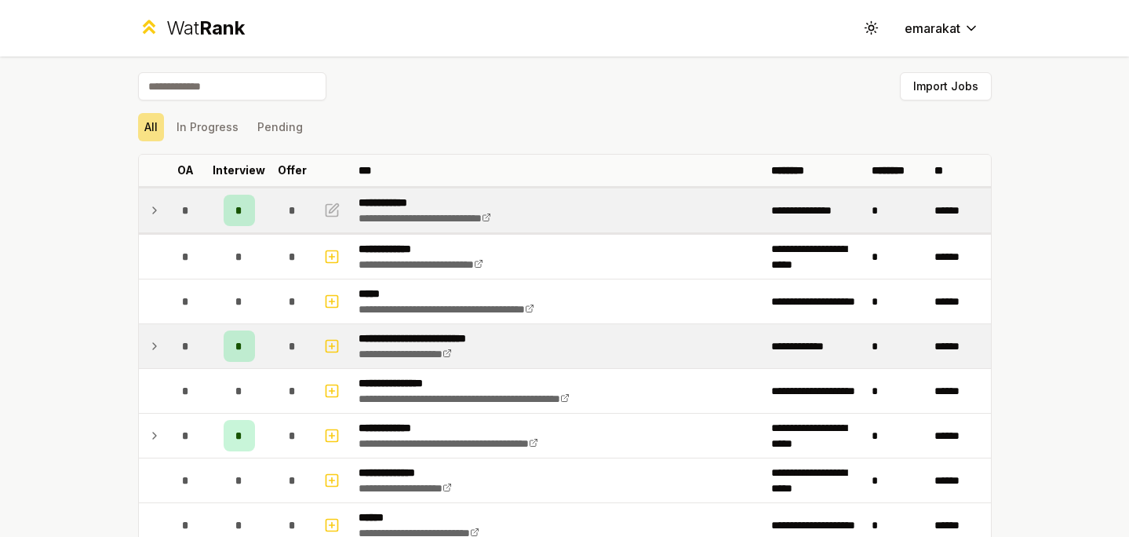
click at [155, 214] on icon at bounding box center [154, 210] width 13 height 19
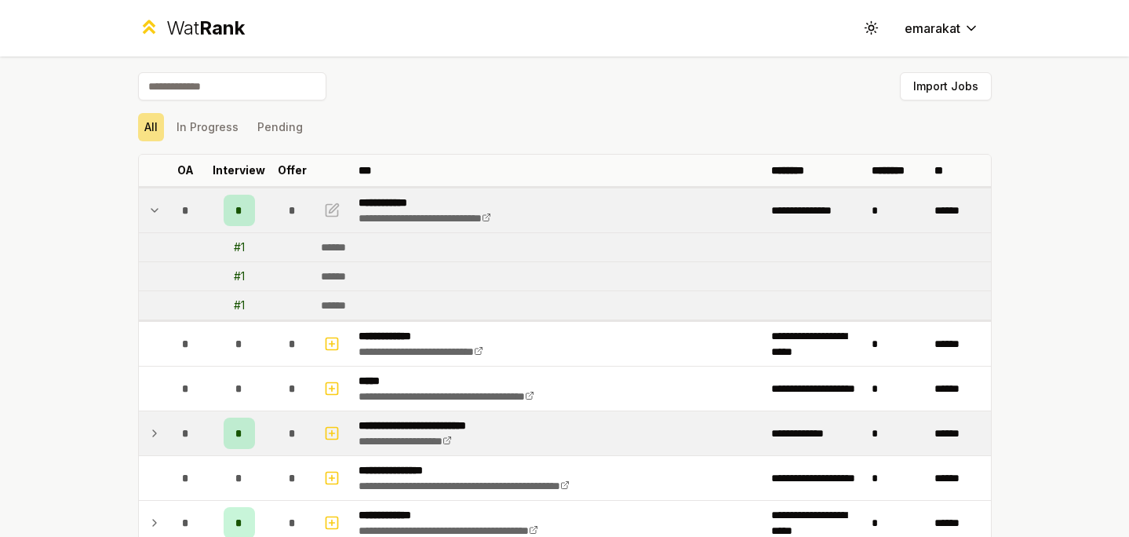
click at [156, 214] on icon at bounding box center [154, 210] width 13 height 19
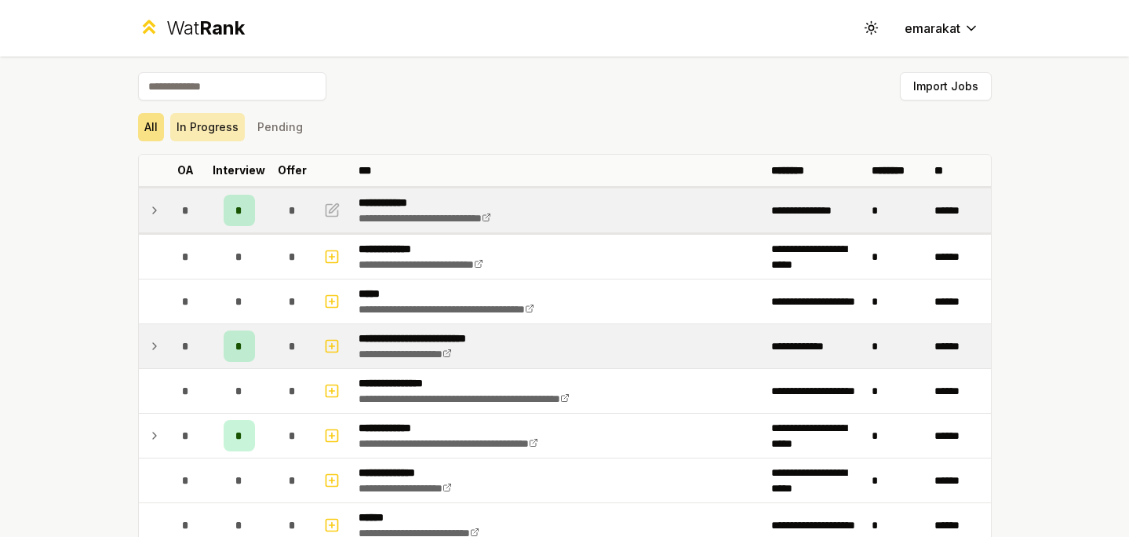
click at [205, 140] on button "In Progress" at bounding box center [207, 127] width 75 height 28
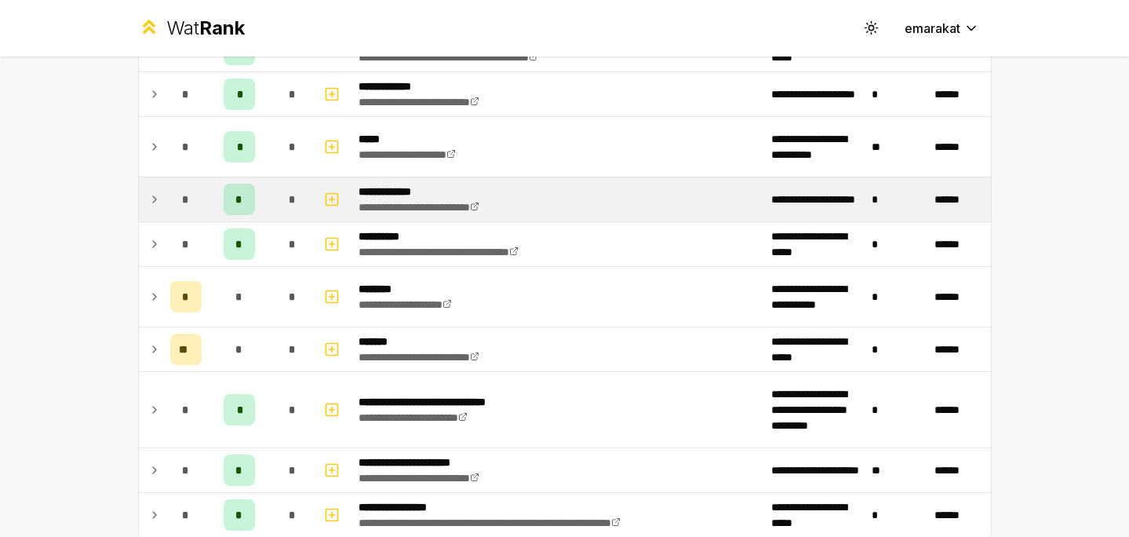
scroll to position [350, 0]
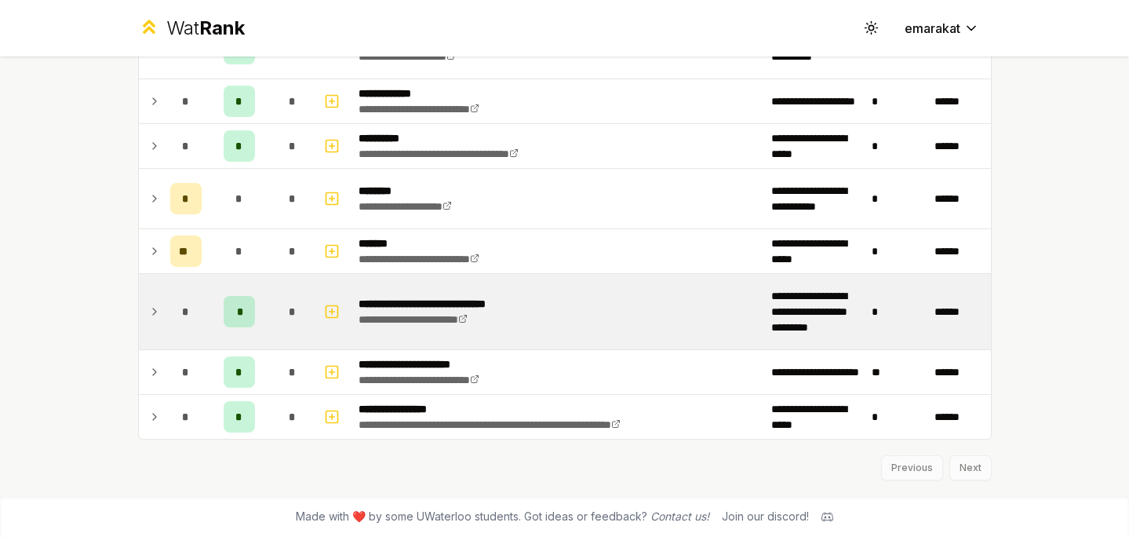
click at [146, 313] on td at bounding box center [151, 311] width 25 height 75
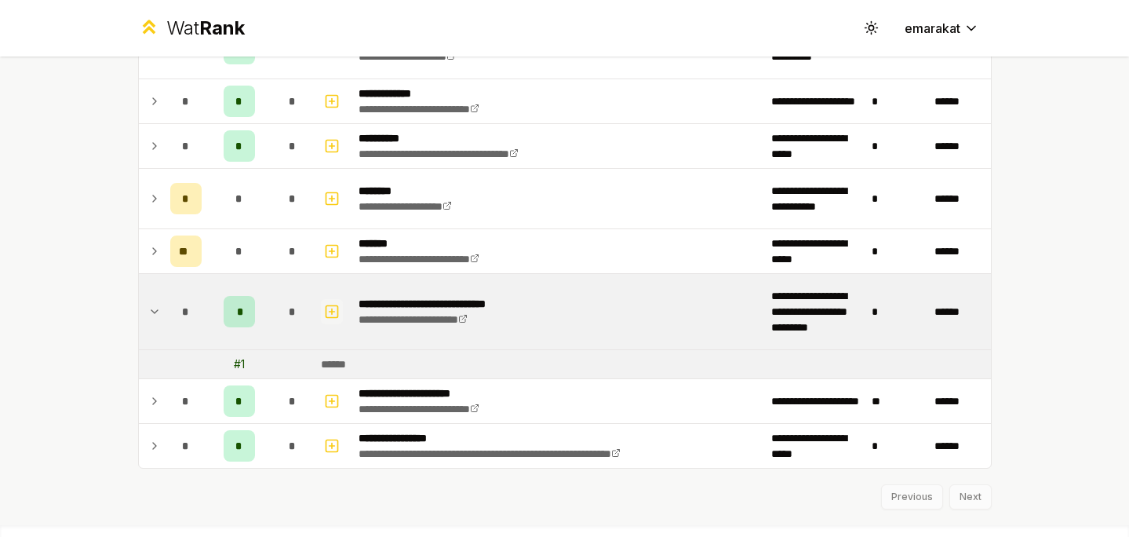
click at [333, 309] on icon "button" at bounding box center [332, 311] width 16 height 19
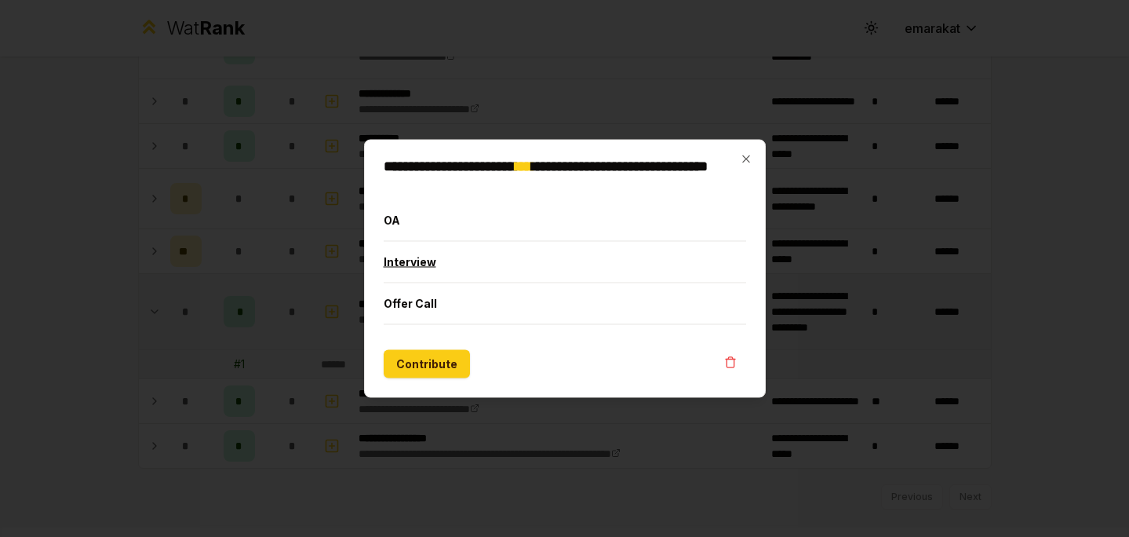
click at [406, 264] on button "Interview" at bounding box center [565, 262] width 363 height 41
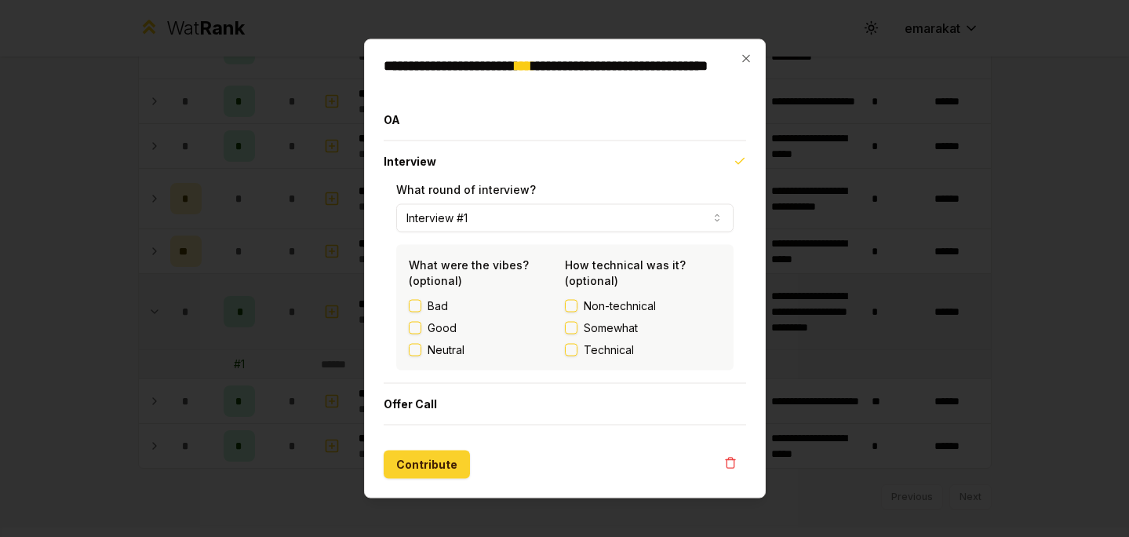
click at [411, 458] on button "Contribute" at bounding box center [427, 464] width 86 height 28
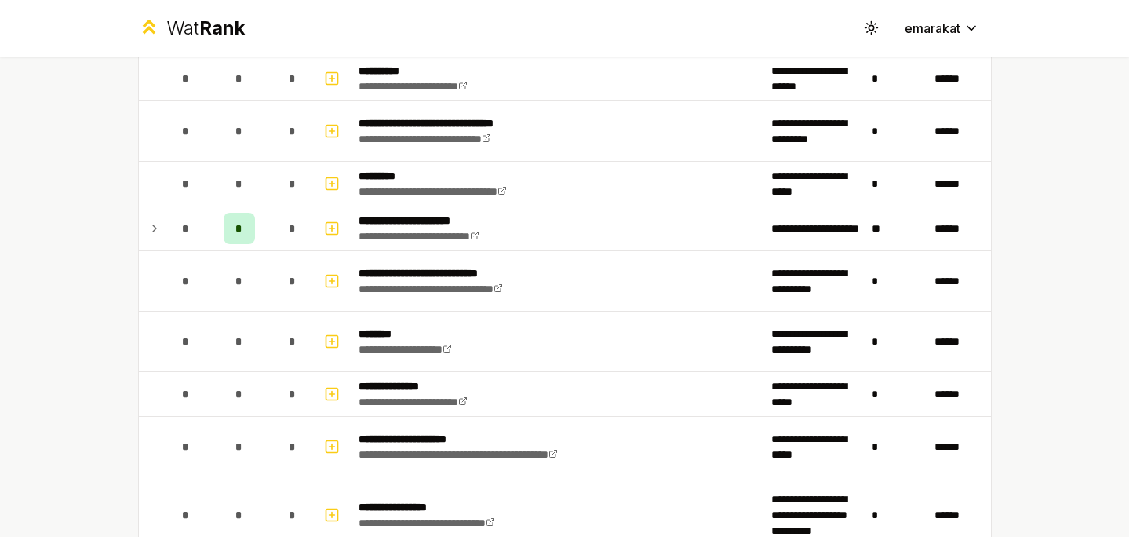
scroll to position [1763, 0]
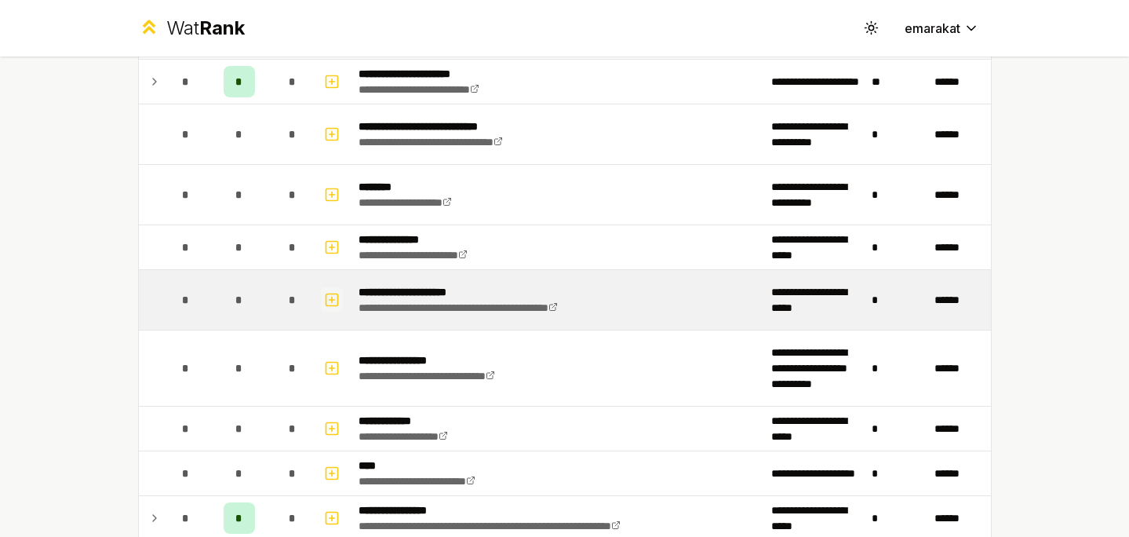
click at [324, 302] on icon "button" at bounding box center [332, 299] width 16 height 19
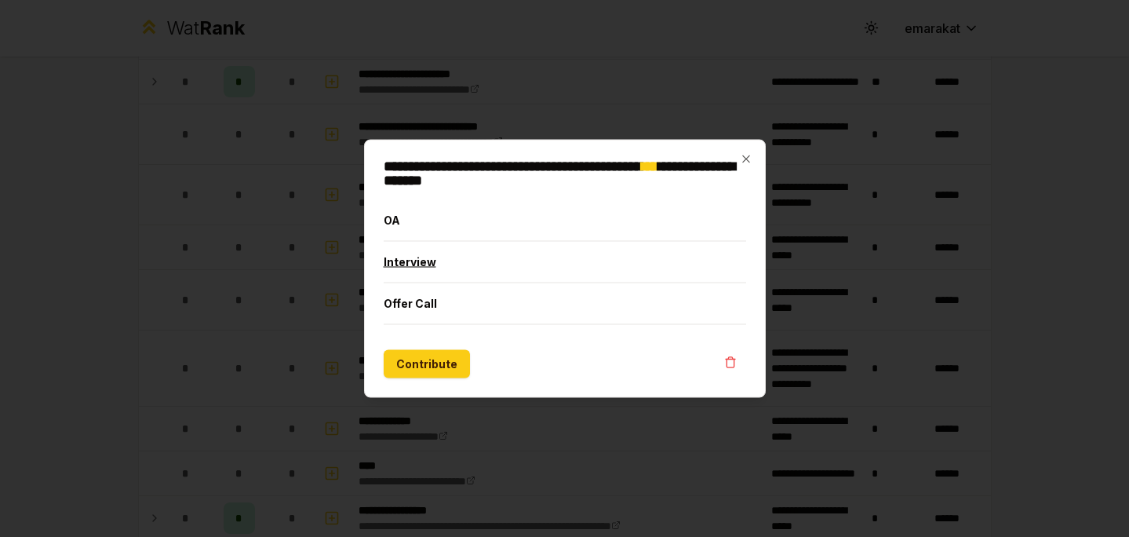
click at [386, 261] on button "Interview" at bounding box center [565, 262] width 363 height 41
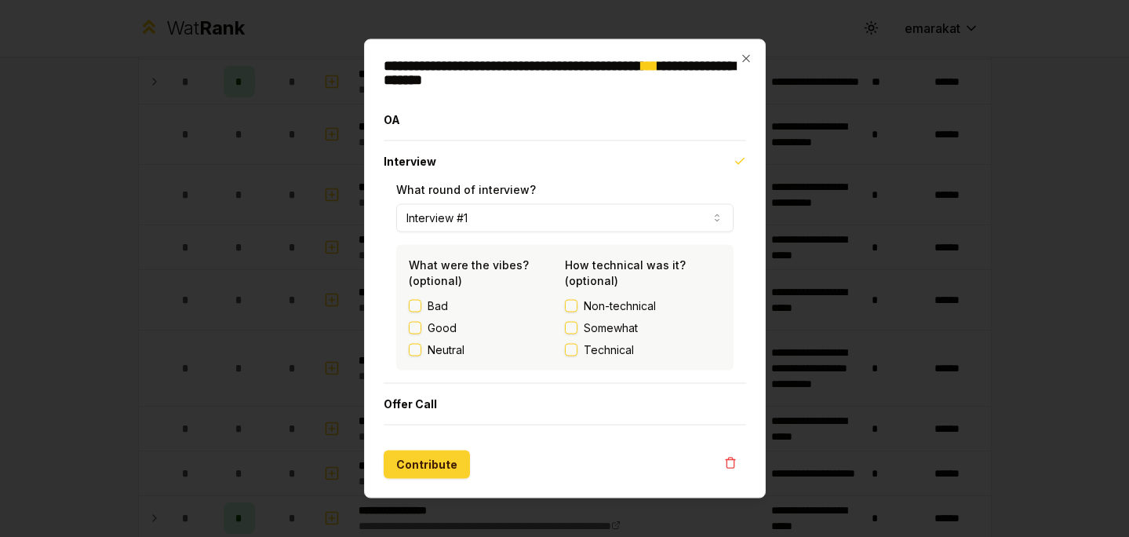
click at [399, 470] on button "Contribute" at bounding box center [427, 464] width 86 height 28
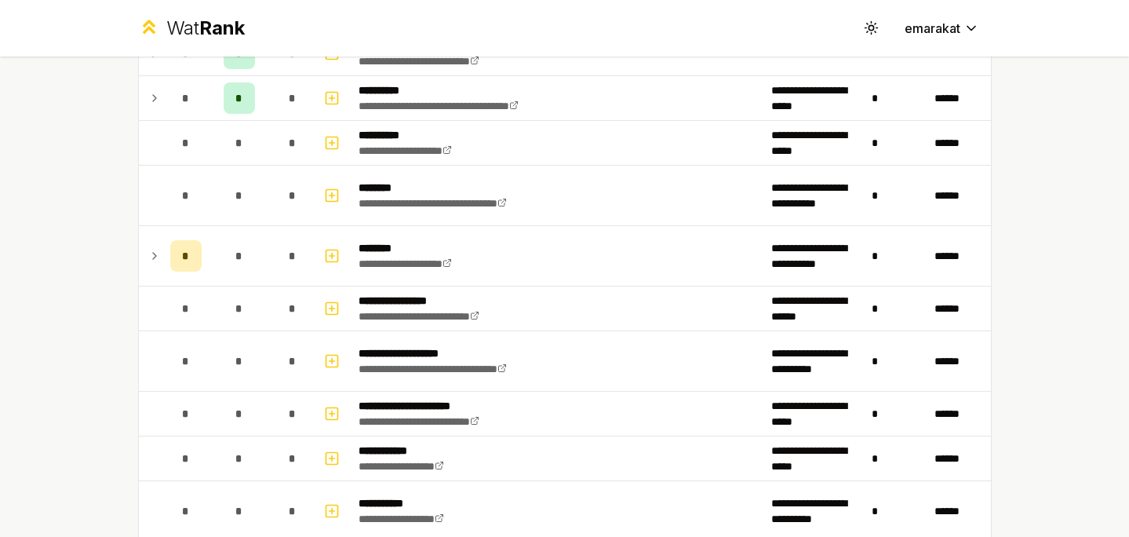
scroll to position [1067, 0]
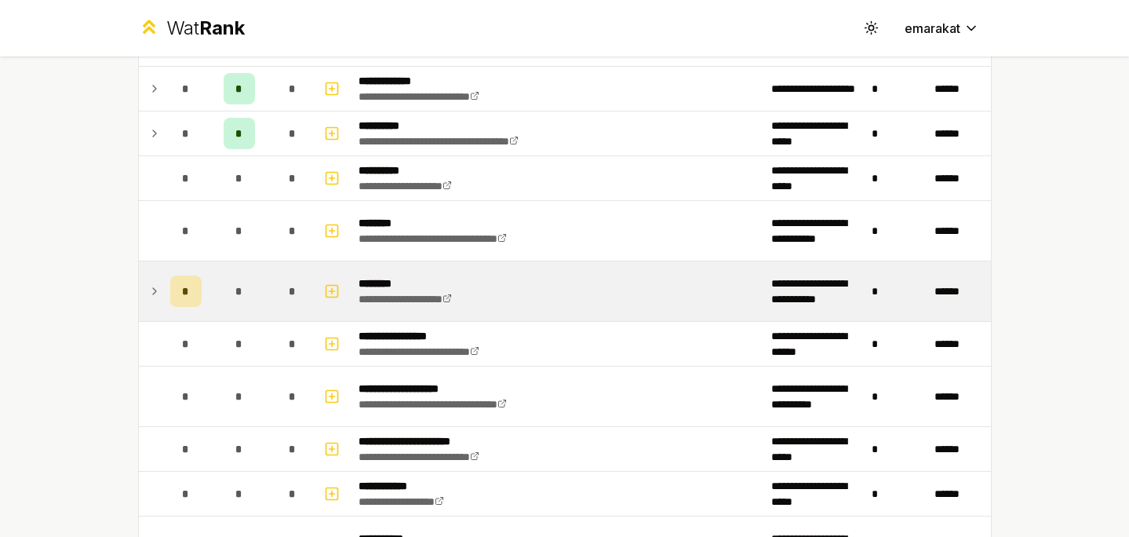
click at [151, 293] on icon at bounding box center [154, 291] width 13 height 19
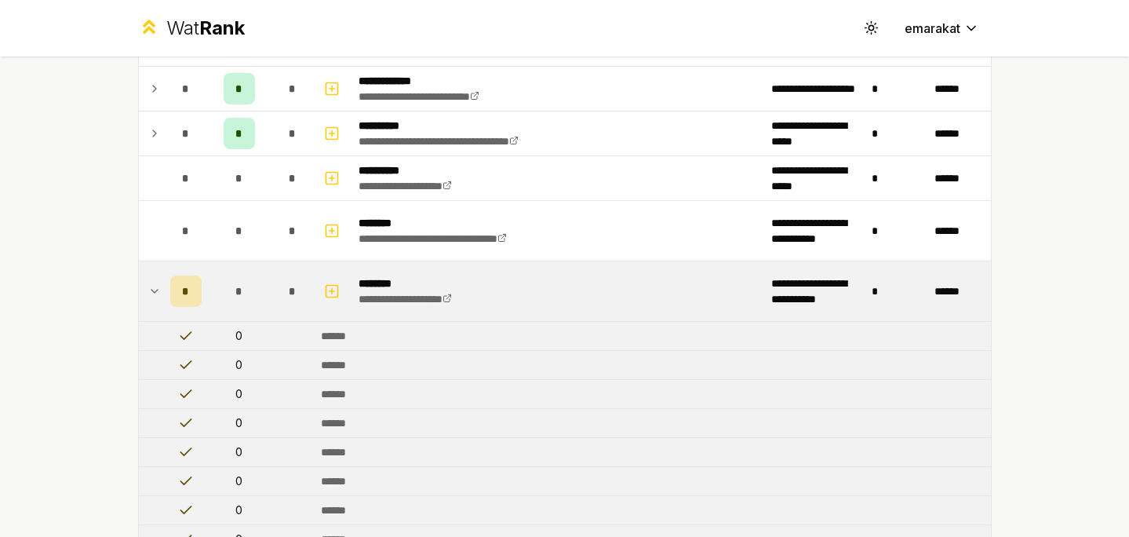
click at [148, 294] on icon at bounding box center [154, 291] width 13 height 19
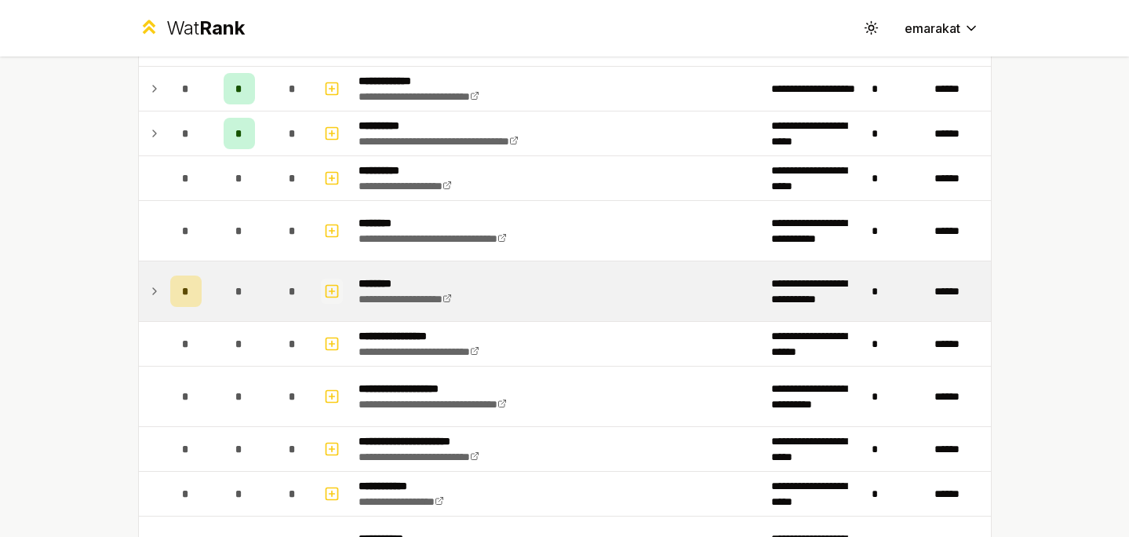
click at [337, 295] on rect "button" at bounding box center [332, 291] width 12 height 12
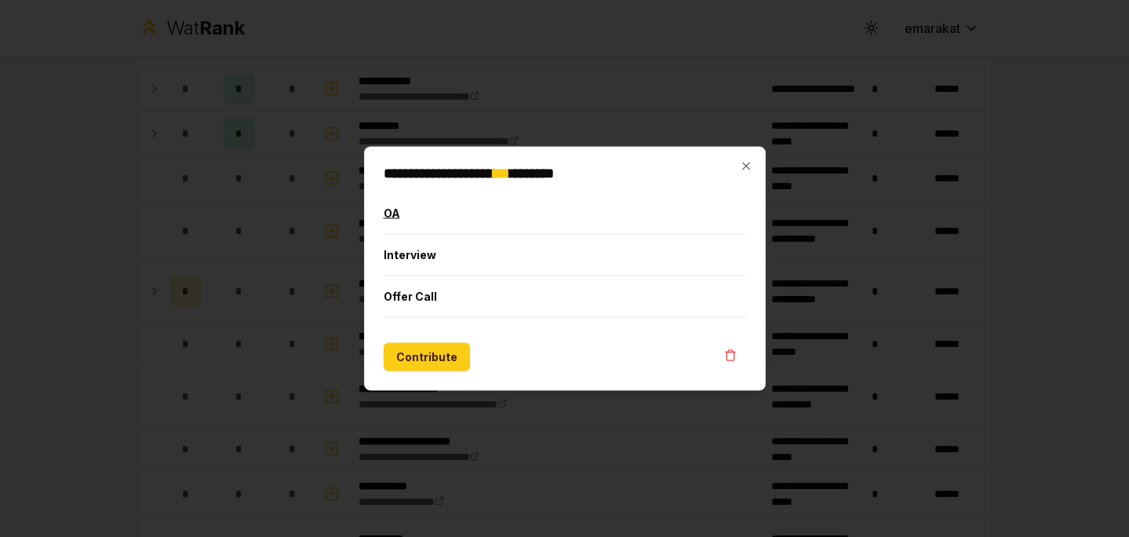
click at [393, 221] on button "OA" at bounding box center [565, 213] width 363 height 41
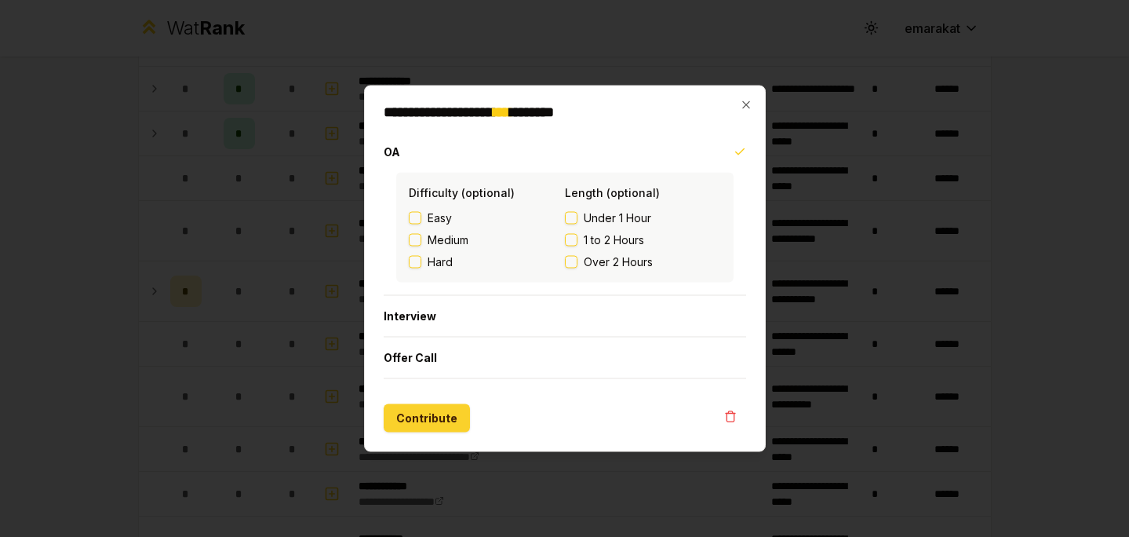
click at [402, 417] on button "Contribute" at bounding box center [427, 418] width 86 height 28
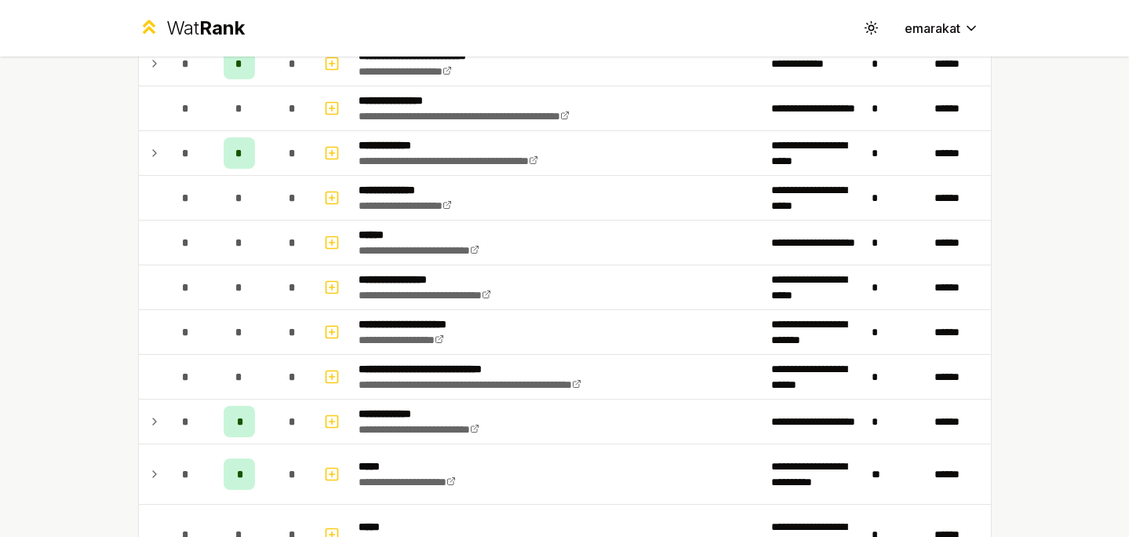
scroll to position [0, 0]
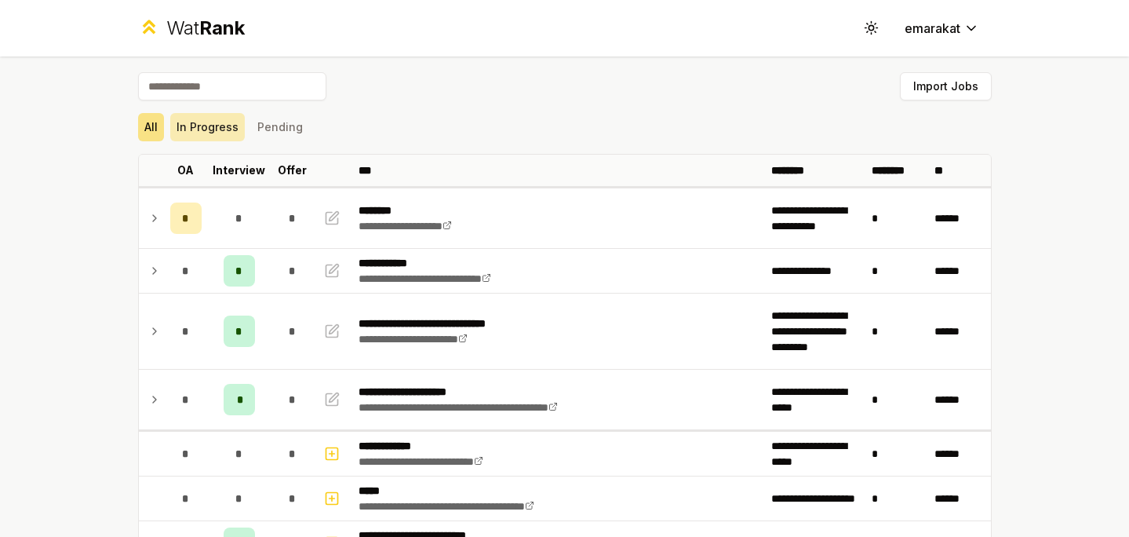
click at [211, 125] on button "In Progress" at bounding box center [207, 127] width 75 height 28
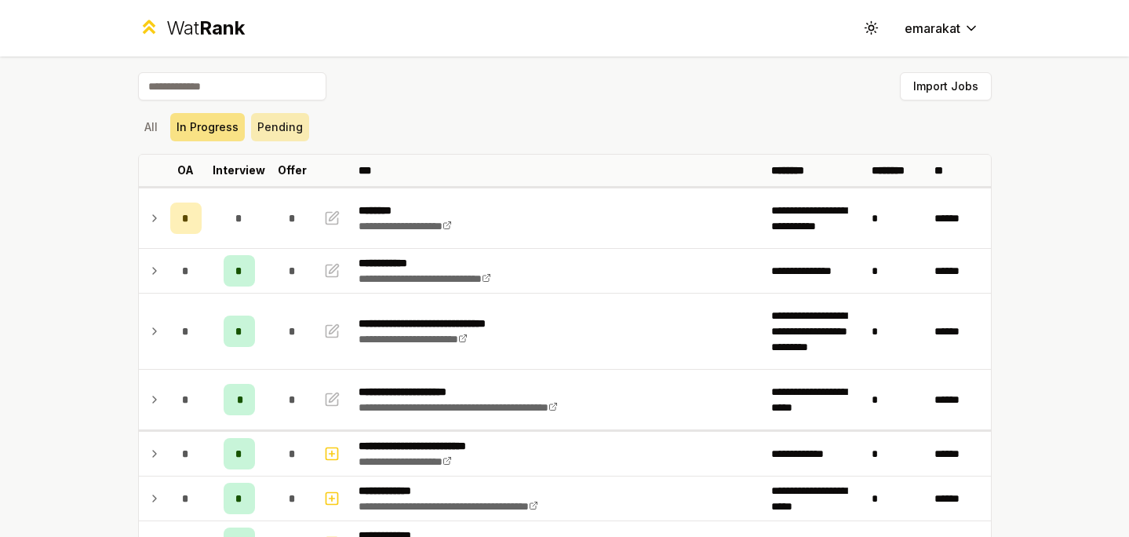
click at [265, 128] on button "Pending" at bounding box center [280, 127] width 58 height 28
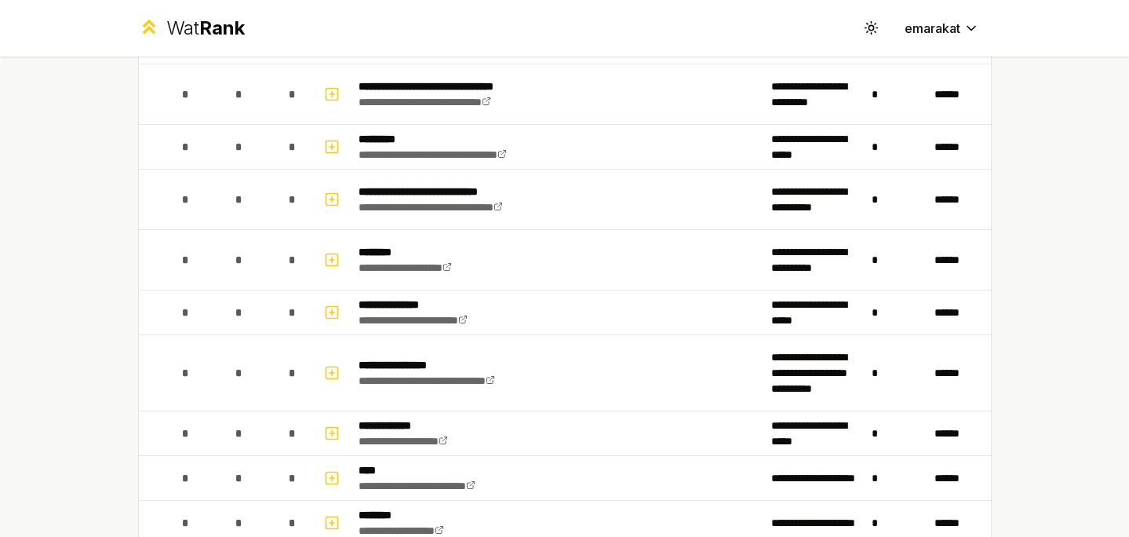
scroll to position [1248, 0]
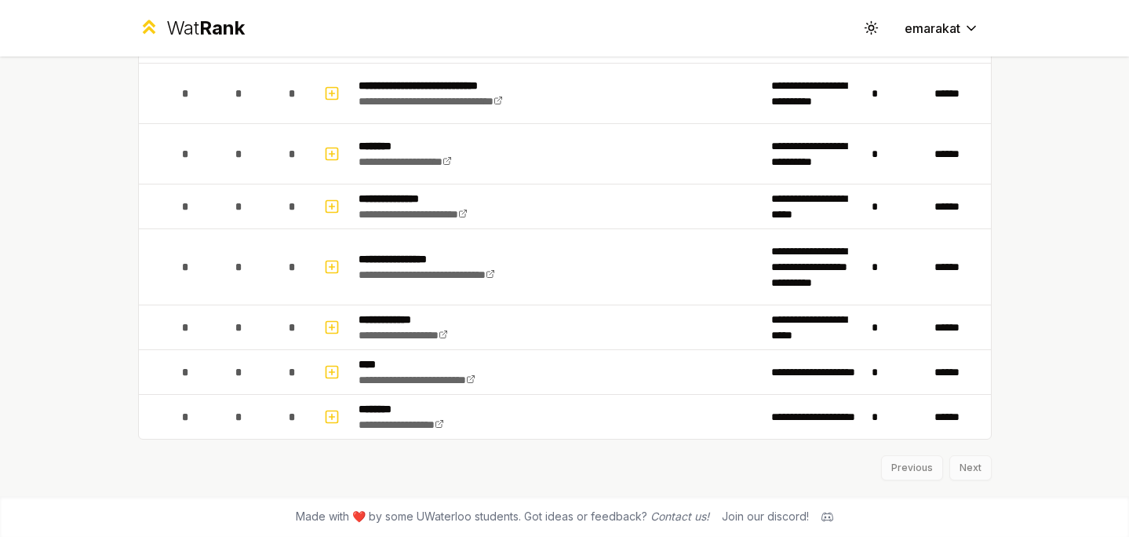
click at [284, 283] on td "*" at bounding box center [293, 266] width 44 height 75
click at [39, 328] on div "**********" at bounding box center [564, 268] width 1129 height 537
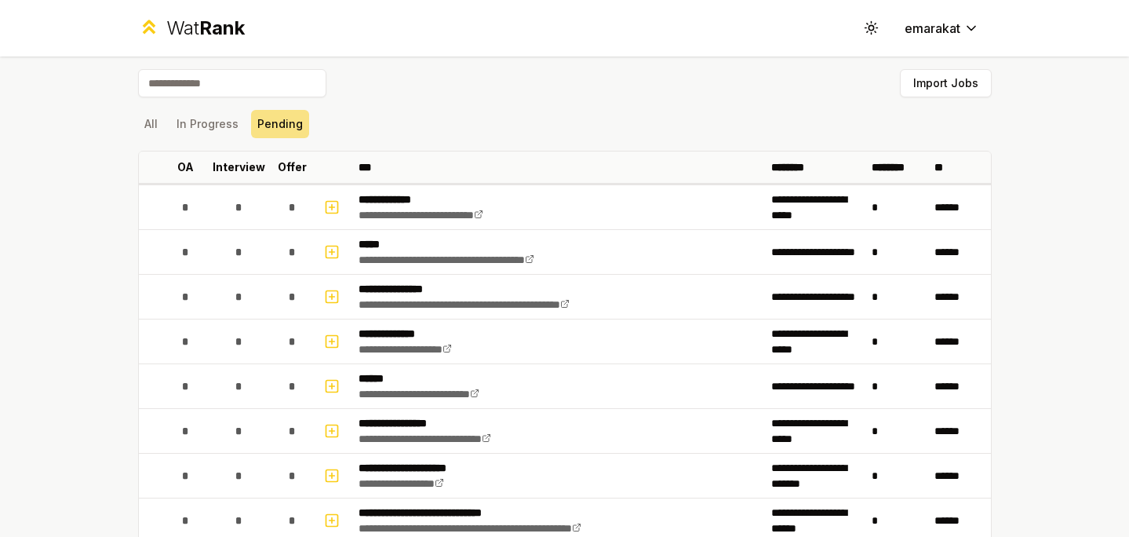
scroll to position [0, 0]
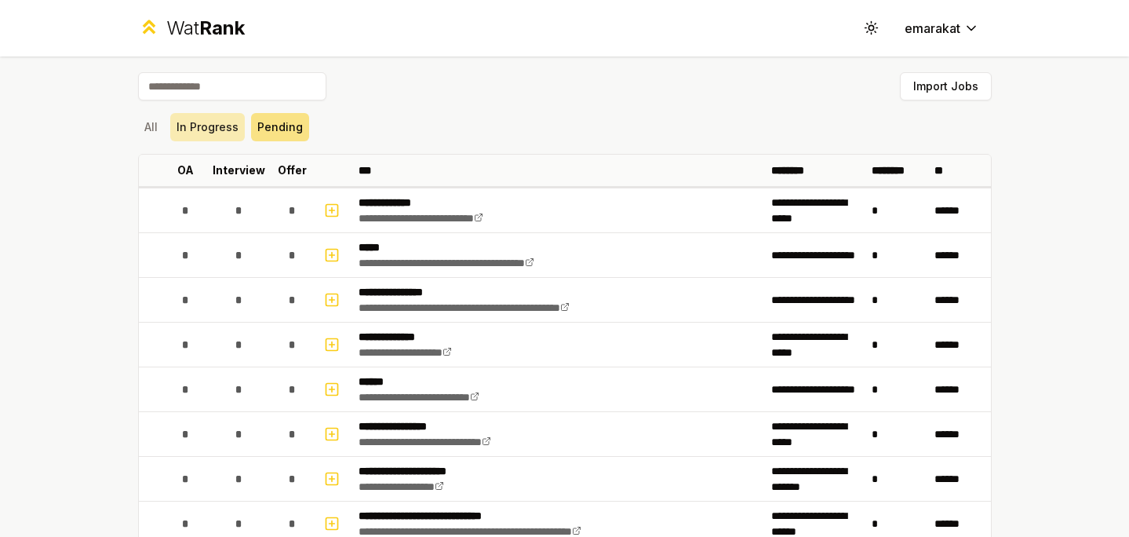
click at [183, 140] on button "In Progress" at bounding box center [207, 127] width 75 height 28
